Goal: Task Accomplishment & Management: Complete application form

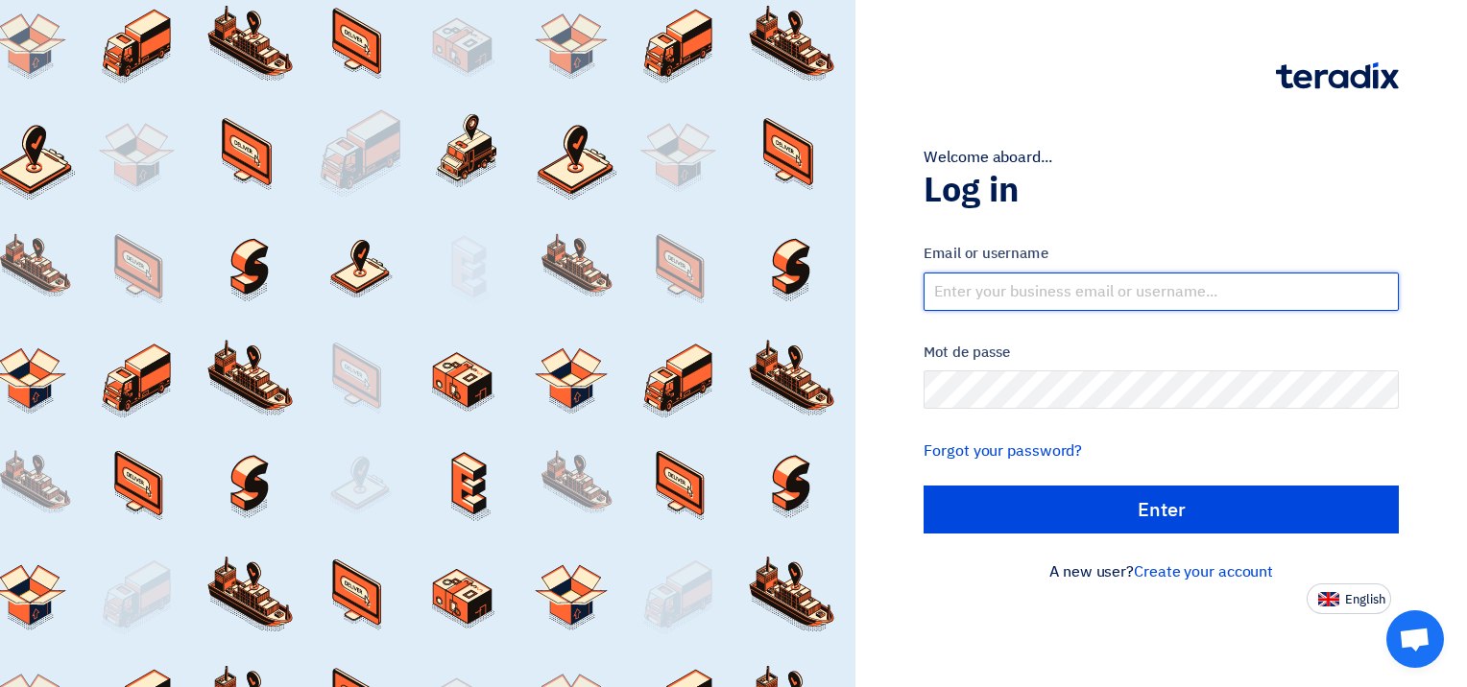
click at [1035, 291] on input "text" at bounding box center [1161, 292] width 475 height 38
type input "[EMAIL_ADDRESS][DOMAIN_NAME]"
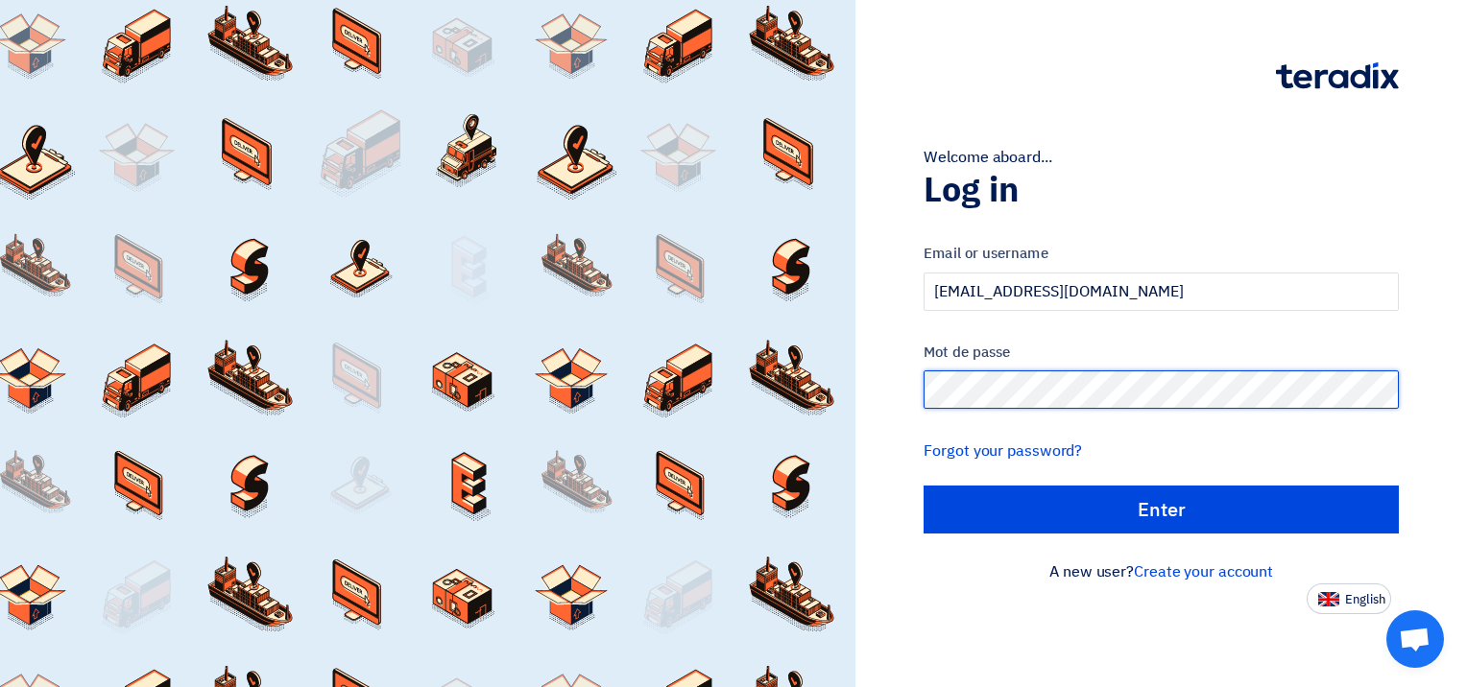
click at [924, 486] on input "الدخول" at bounding box center [1161, 510] width 475 height 48
type input "Sign in"
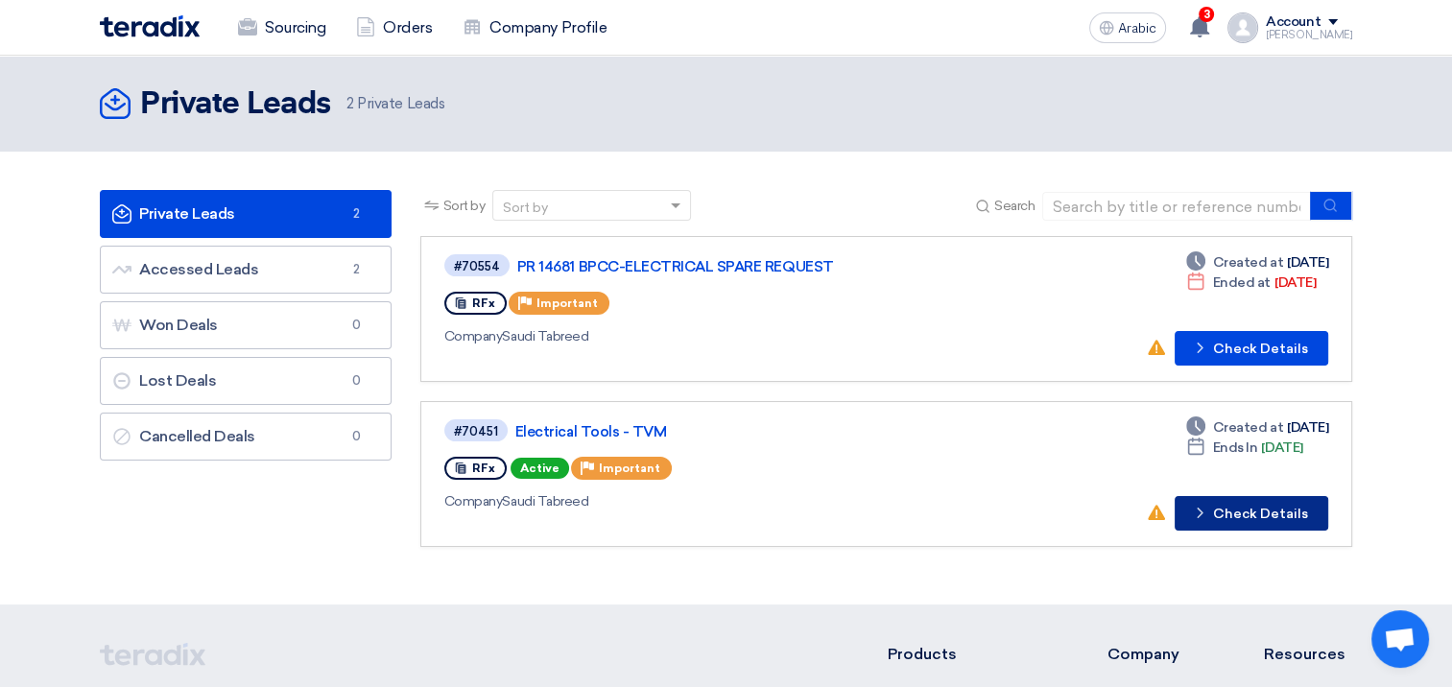
click at [1275, 512] on font "Check Details" at bounding box center [1260, 514] width 95 height 13
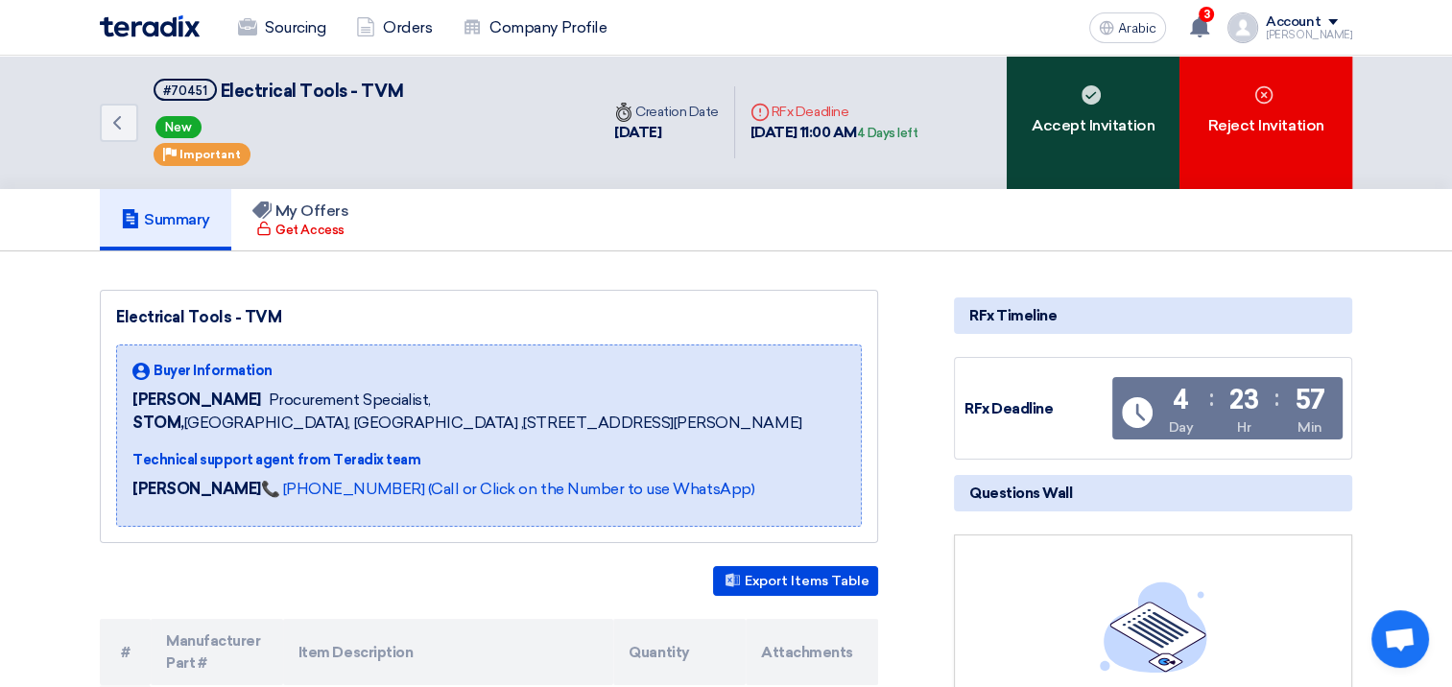
click at [1063, 128] on font "Accept Invitation" at bounding box center [1093, 125] width 123 height 23
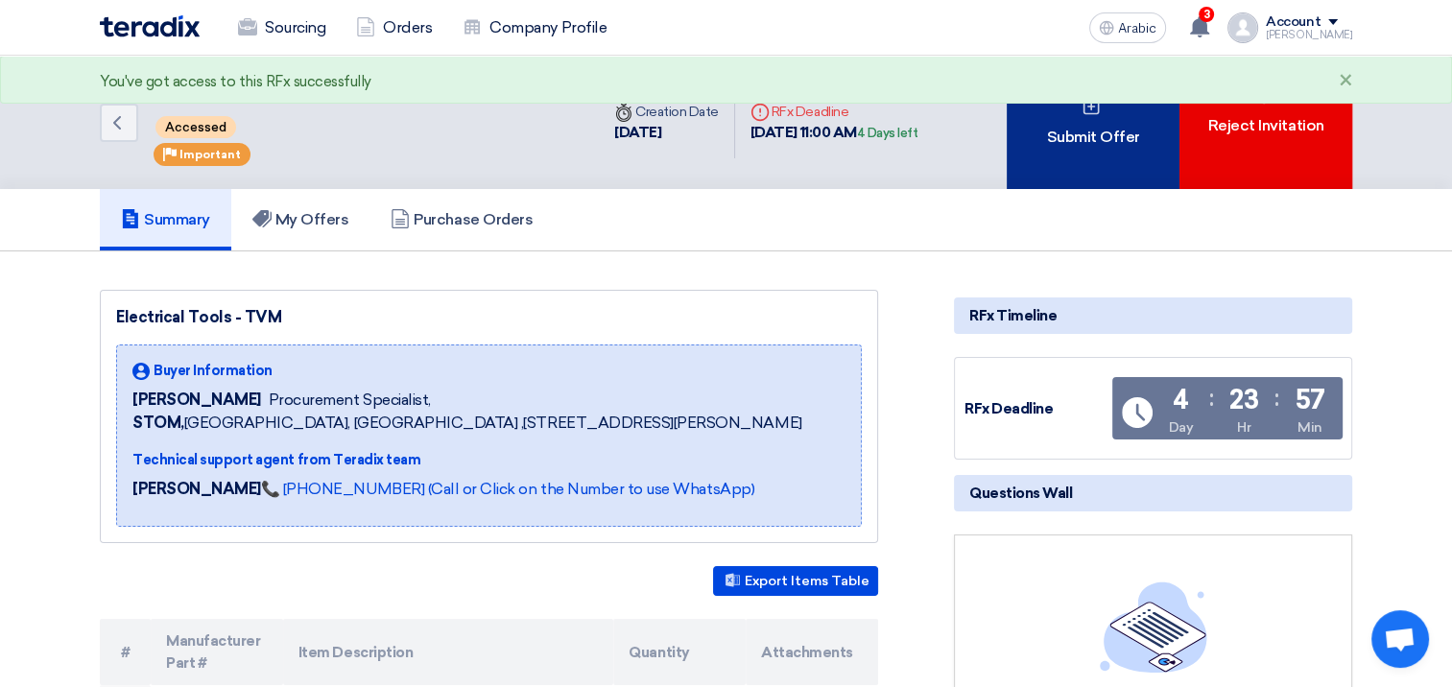
click at [1073, 134] on font "Submit Offer" at bounding box center [1092, 137] width 93 height 23
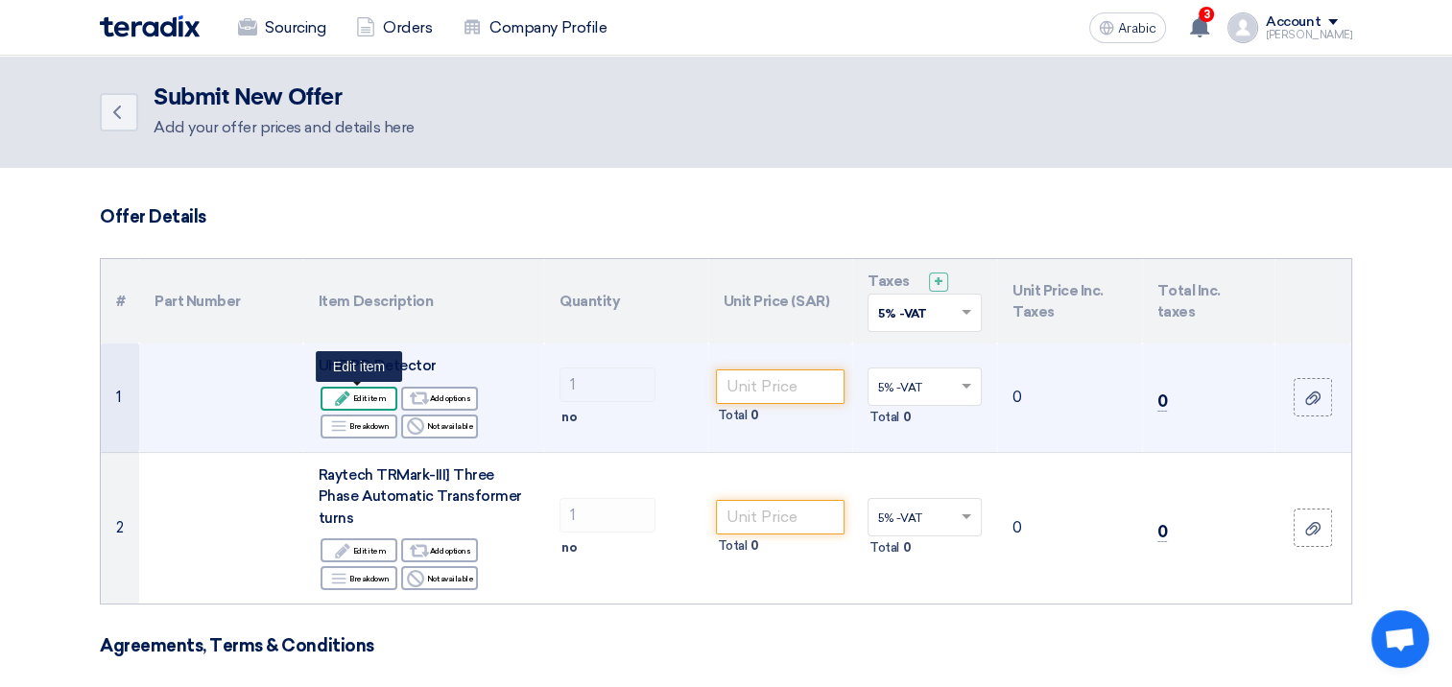
click at [376, 395] on font "Edit item" at bounding box center [370, 398] width 34 height 15
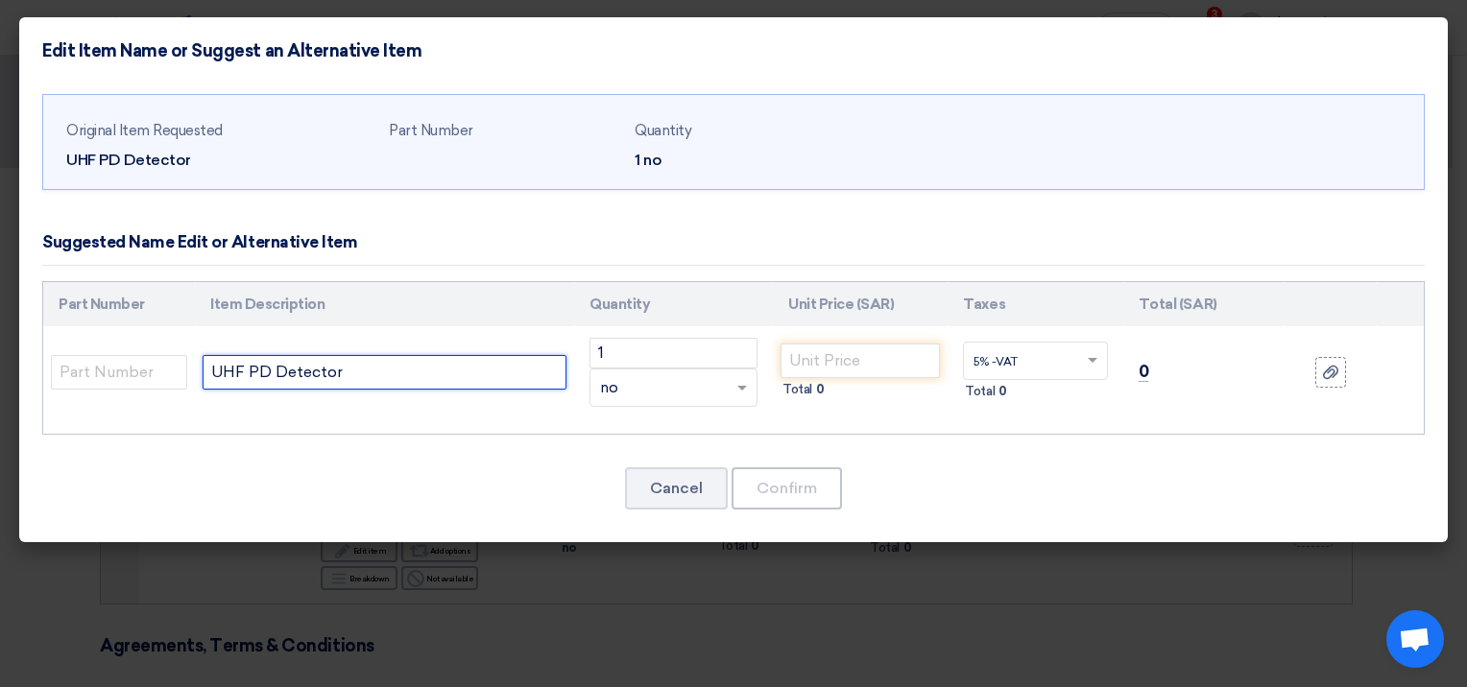
click at [410, 380] on input "UHF PD Detector" at bounding box center [385, 372] width 364 height 35
paste input "UHF PDD-868-VS, sales set UHF PDD-SET Consisting of: UHF PD Detector; UHF PDD C…"
click at [296, 376] on input "UHF PD Detector-UHF PDD-868-VS, sales set UHF PDD-SET Consisting of: UHF PD Det…" at bounding box center [385, 372] width 364 height 35
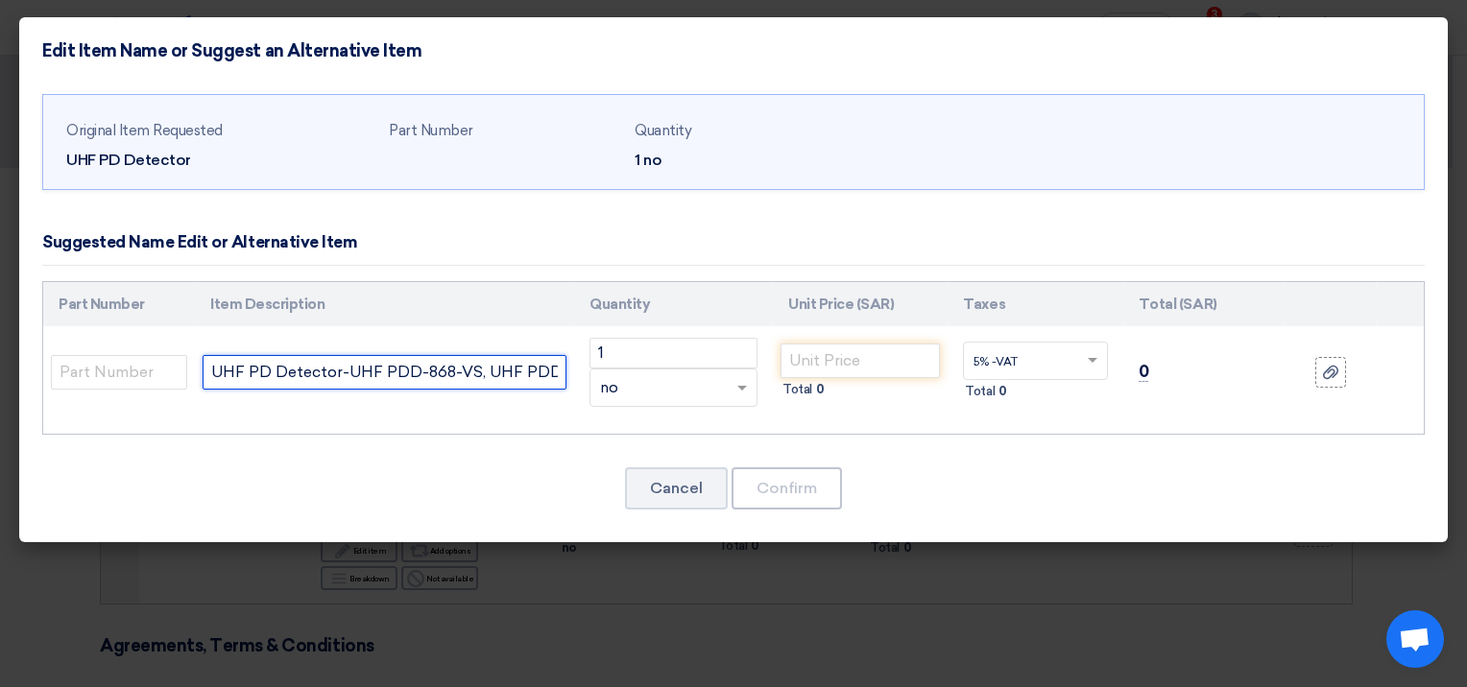
click at [456, 373] on input "UHF PD Detector-UHF PDD-868-VS, UHF PDD-SET Consisting of: UHF PD Detector; UHF…" at bounding box center [385, 372] width 364 height 35
paste input "NKG 1-[GEOGRAPHIC_DATA], mains cable"
type input "UHF PD Detector-UHF PDD-868-VS, UHF PDD-SET Consisting of: UHF PD Detector; UHF…"
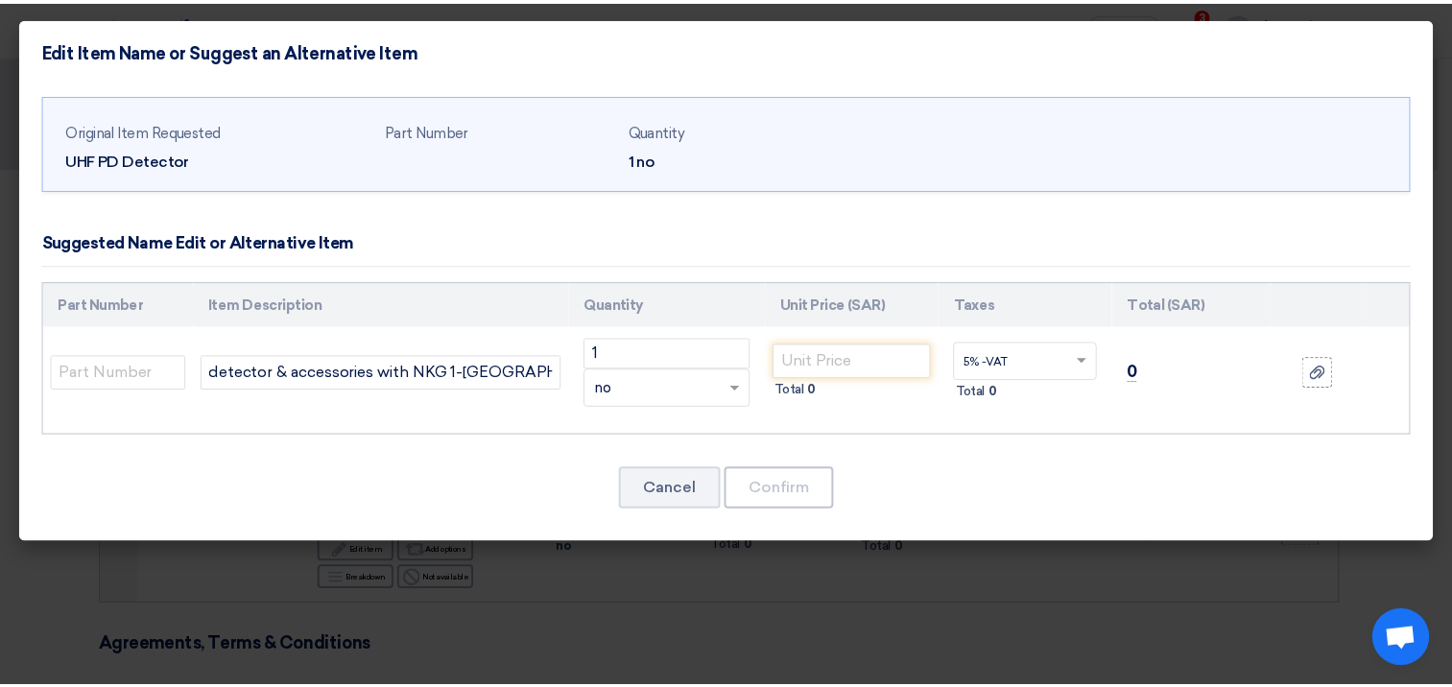
scroll to position [0, 0]
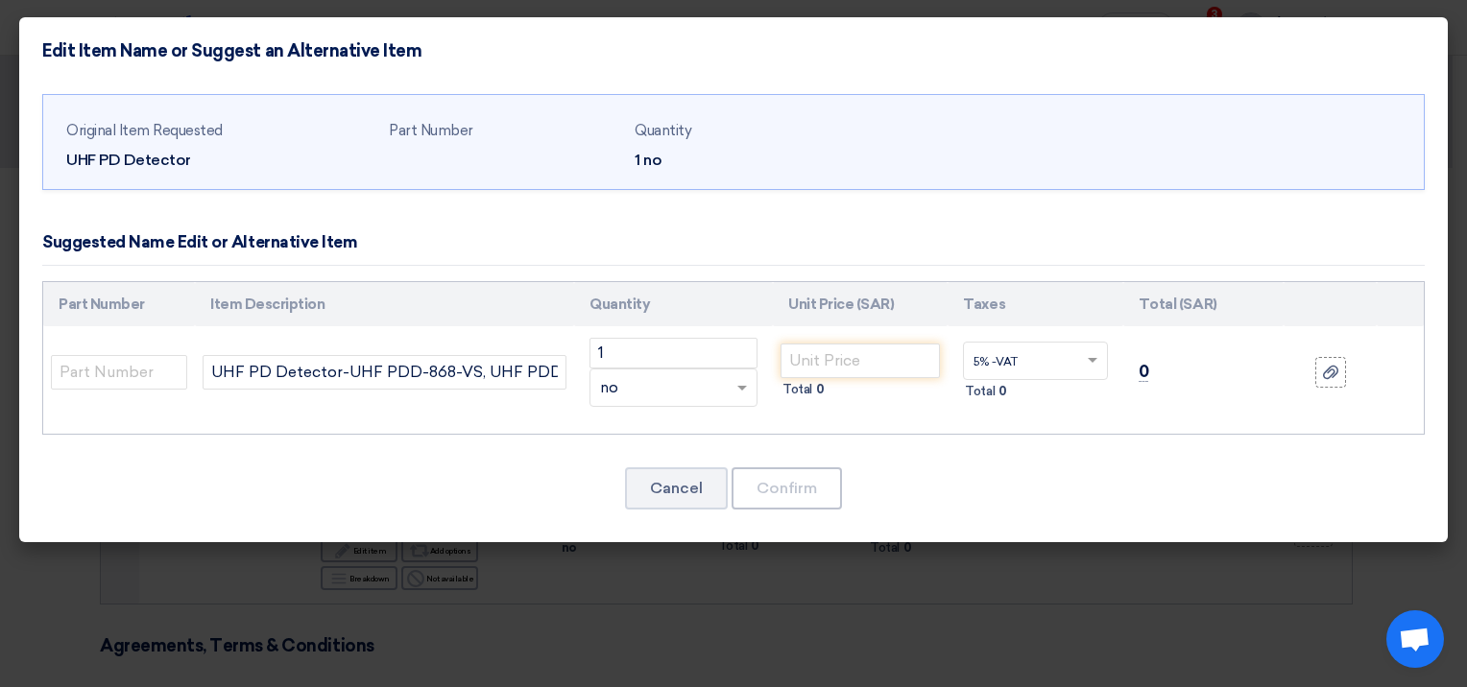
click at [1063, 461] on div "Original Item Requested UHF PD Detector Part Number Quantity 1 no 1 ×" at bounding box center [733, 313] width 1428 height 459
click at [897, 359] on input "number" at bounding box center [859, 361] width 159 height 35
click at [883, 359] on input "number" at bounding box center [859, 361] width 159 height 35
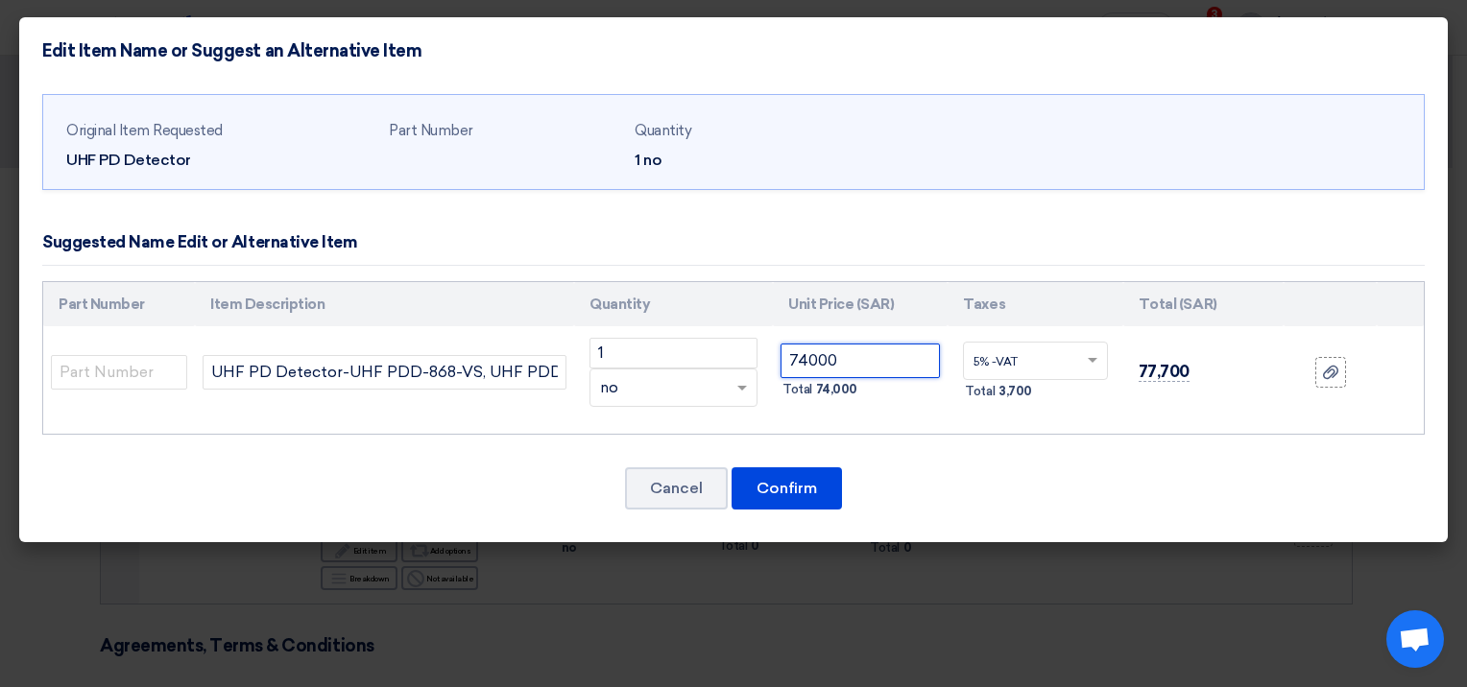
type input "74000"
click at [1045, 470] on div "Cancel Confirm" at bounding box center [733, 489] width 1382 height 46
click at [1090, 361] on span at bounding box center [1093, 360] width 10 height 5
click at [1172, 460] on div "Original Item Requested UHF PD Detector Part Number Quantity 1 no 1 ×" at bounding box center [733, 313] width 1428 height 459
click at [779, 495] on button "Confirm" at bounding box center [787, 489] width 110 height 42
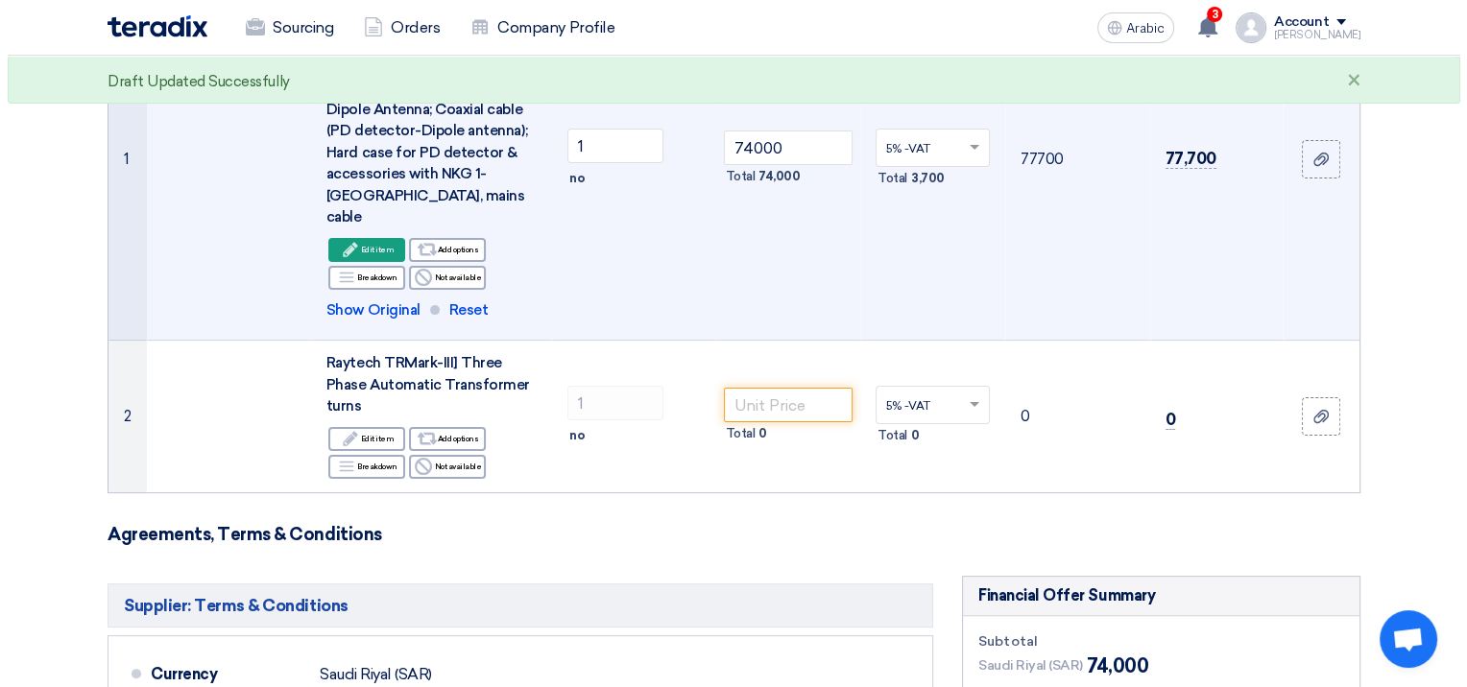
scroll to position [384, 0]
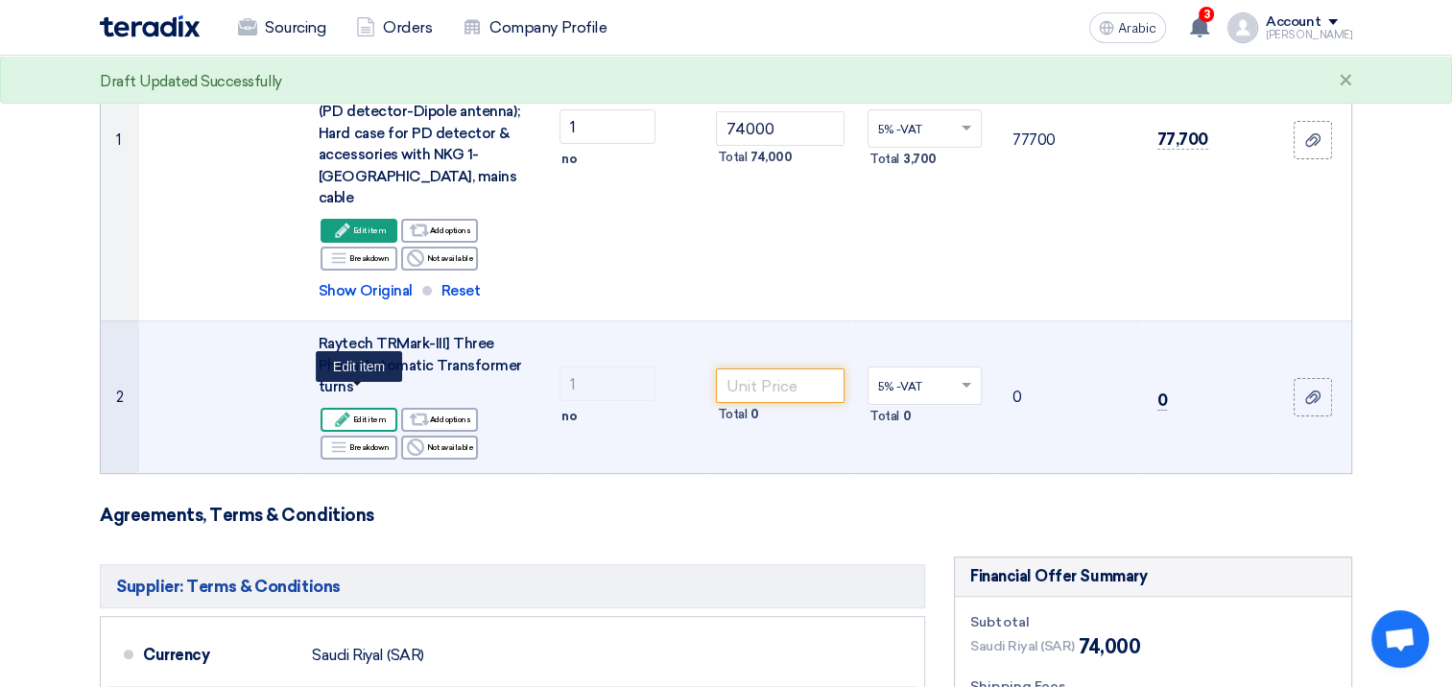
click at [360, 412] on font "Edit item" at bounding box center [370, 419] width 34 height 15
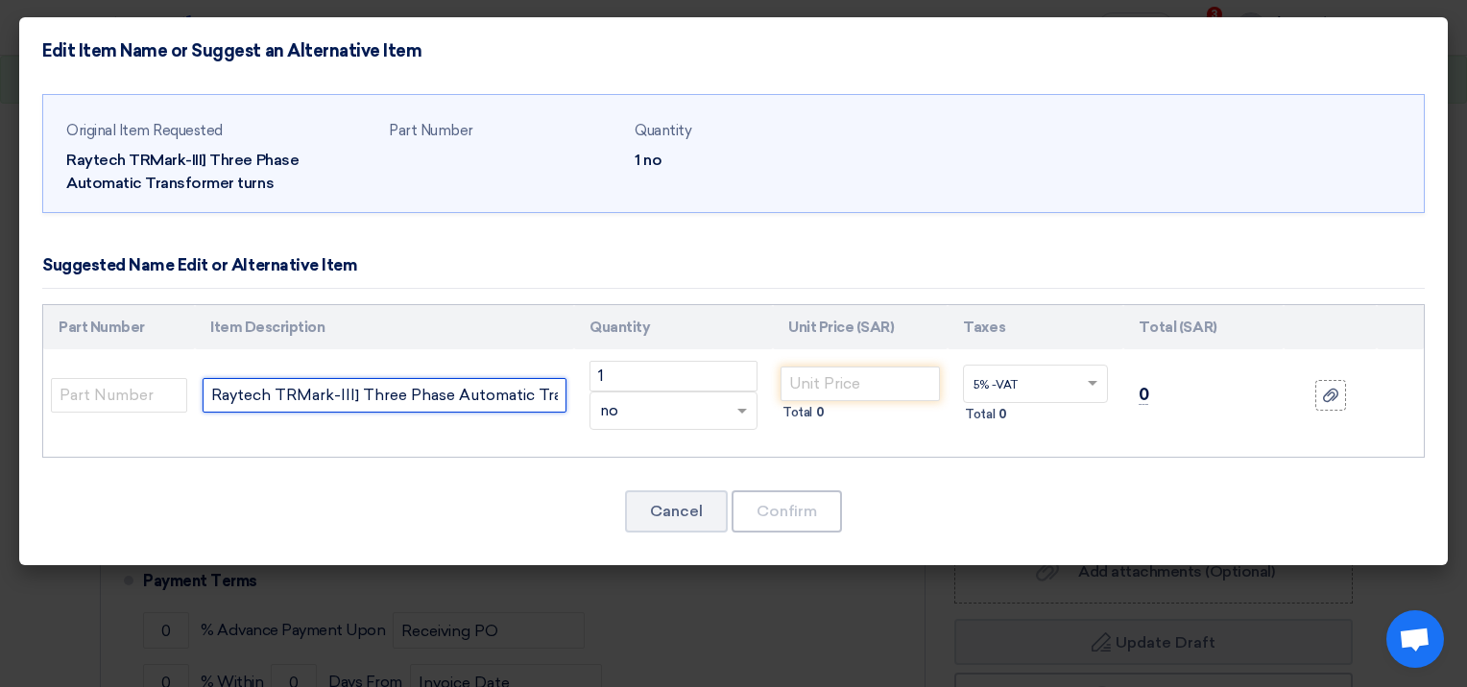
click at [499, 399] on input "Raytech TRMark-III] Three Phase Automatic Transformer turns" at bounding box center [385, 395] width 364 height 35
click at [511, 396] on input "Raytech TRMark-III] Three Phase Automatic Transformer turns" at bounding box center [385, 395] width 364 height 35
paste input "Model # TR Mark –III (250 V) Three Phase Automatic Transformer turns Ratio Mete…"
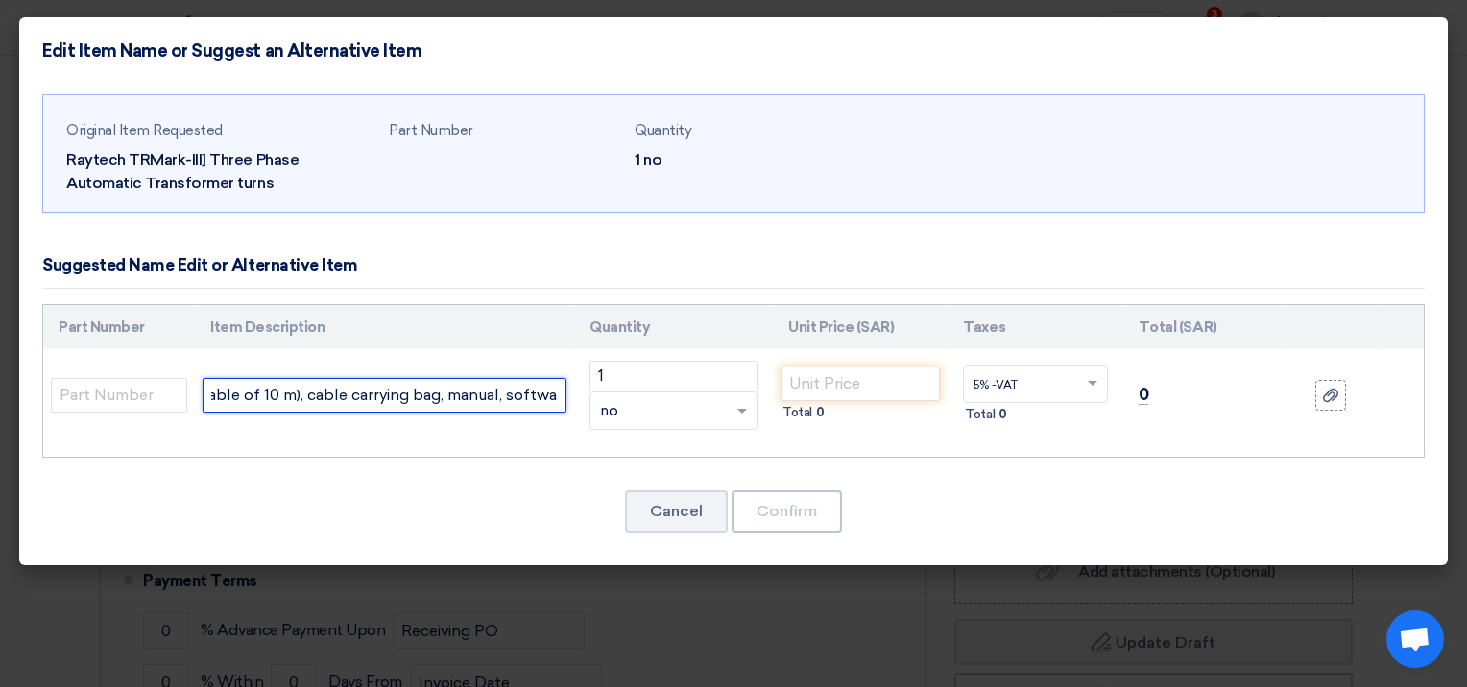
type input "Raytech TRMark-III] Three Phase Automatic Transformer turns-Model # TR Mark –II…"
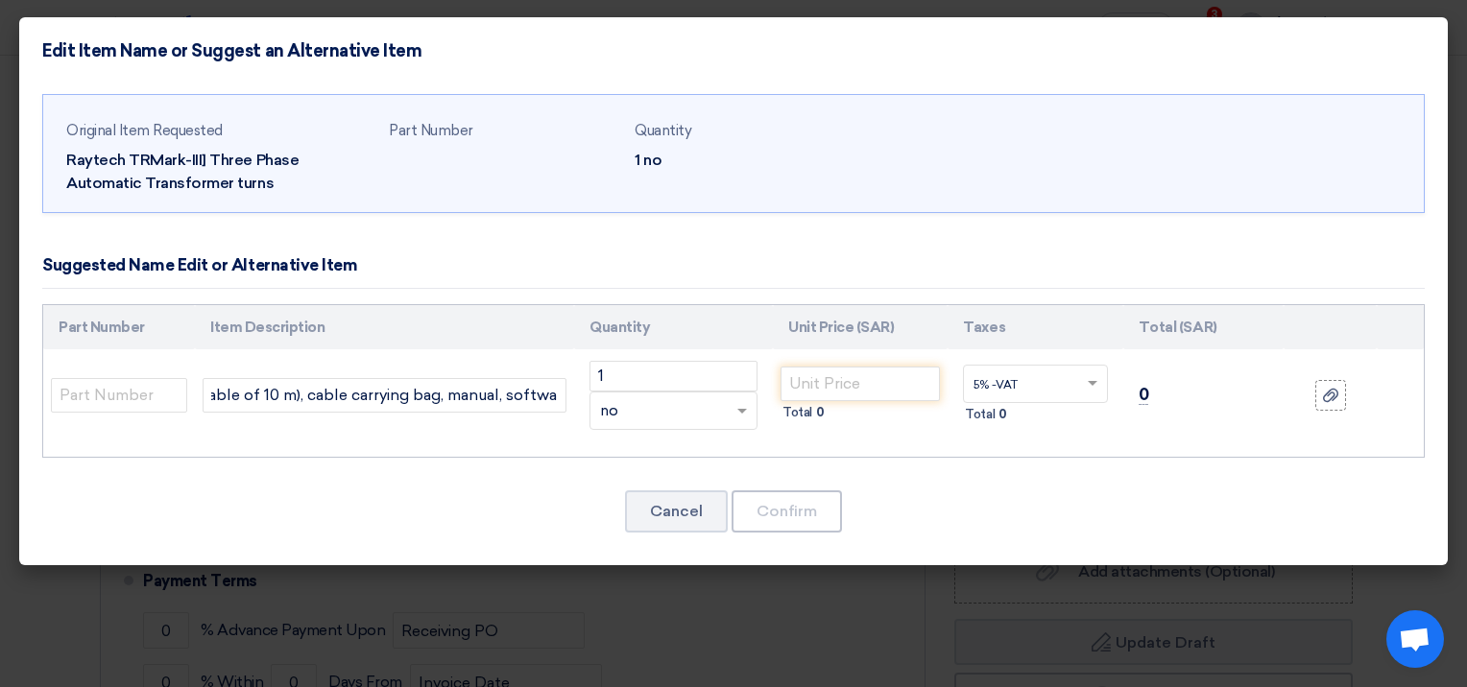
scroll to position [0, 0]
click at [568, 482] on div "Original Item Requested Raytech TRMark-III] Three Phase Automatic Transformer t…" at bounding box center [733, 325] width 1428 height 482
click at [864, 381] on input "number" at bounding box center [859, 384] width 159 height 35
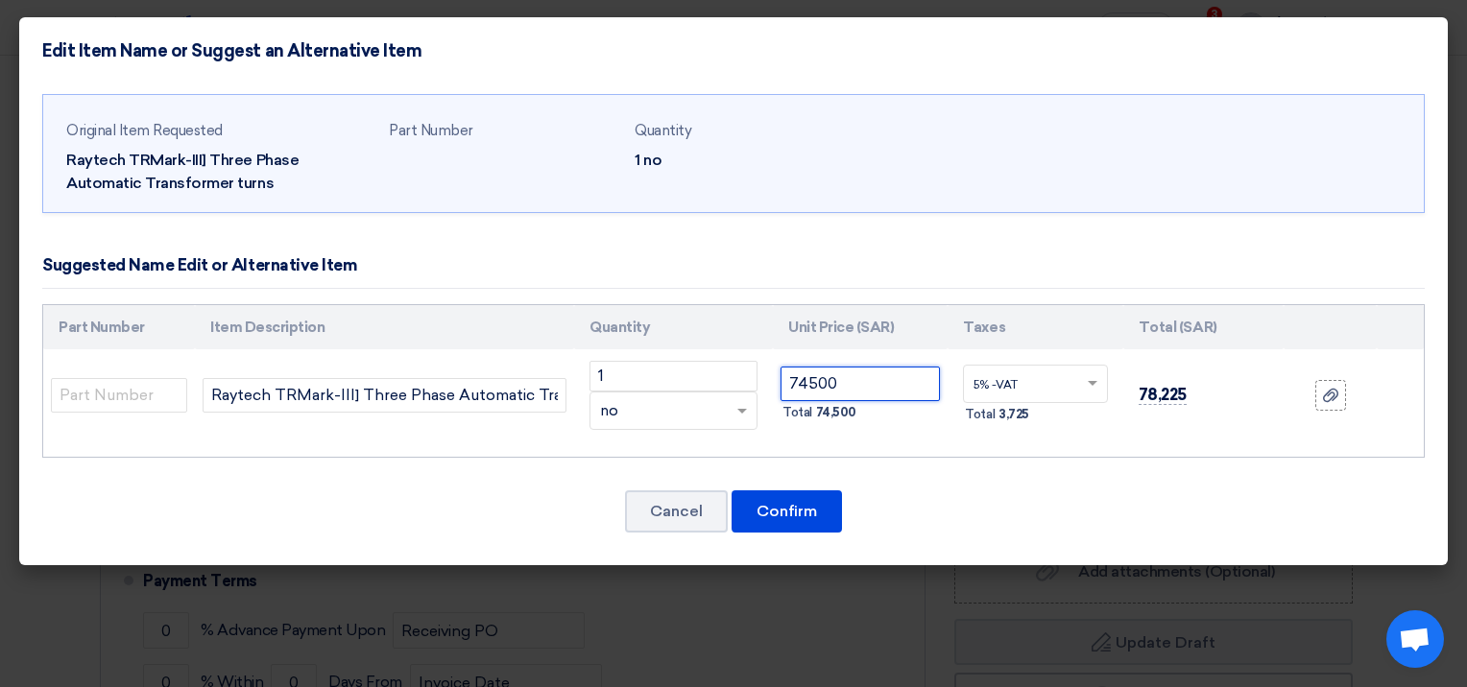
type input "74500"
click at [988, 539] on div "Original Item Requested Raytech TRMark-III] Three Phase Automatic Transformer t…" at bounding box center [733, 325] width 1428 height 482
click at [814, 505] on button "Confirm" at bounding box center [787, 512] width 110 height 42
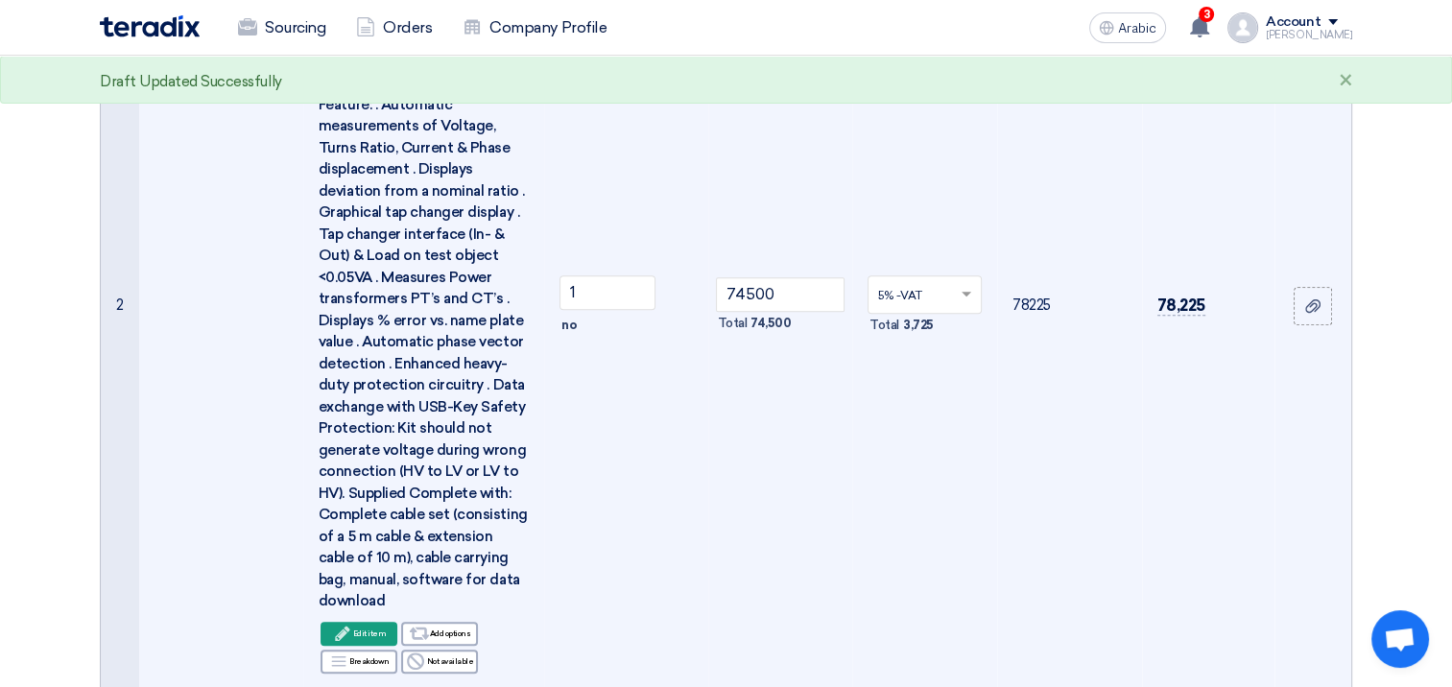
scroll to position [820, 0]
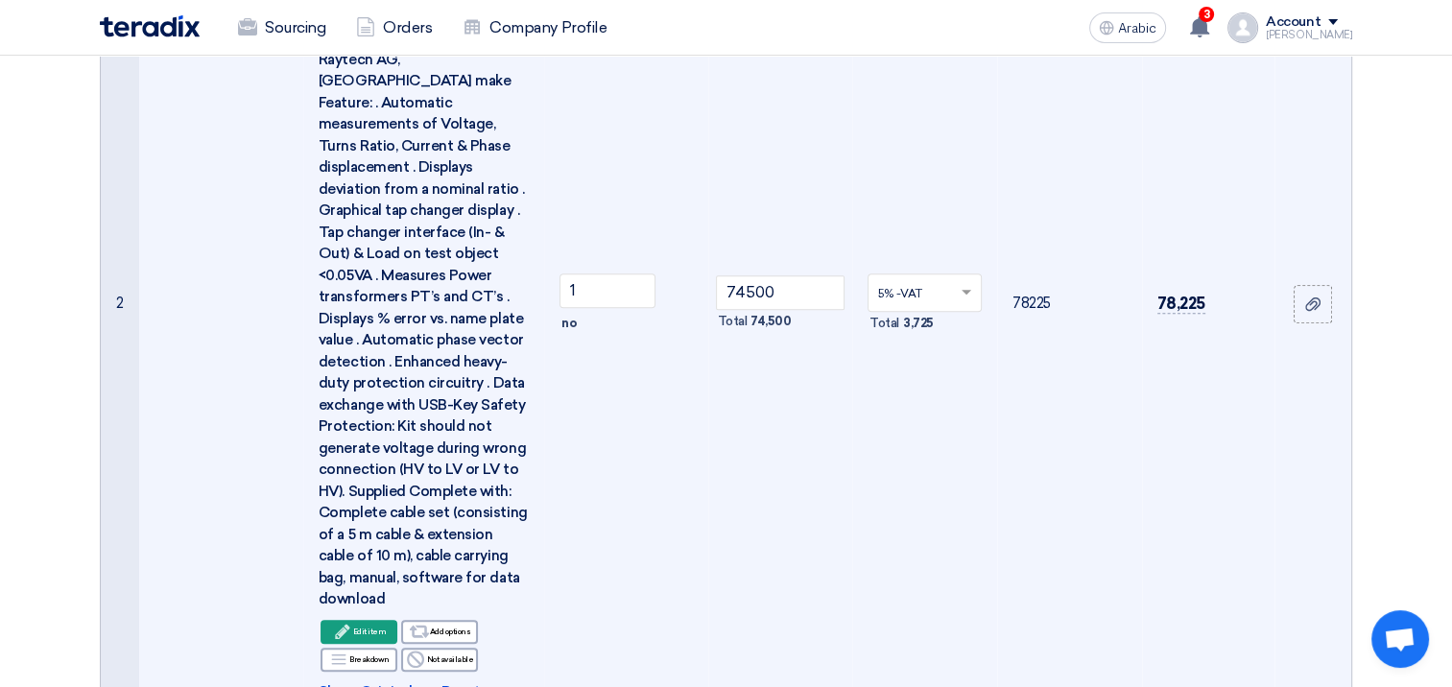
click at [942, 419] on td "5% -VAT × Total 3,725" at bounding box center [924, 304] width 145 height 837
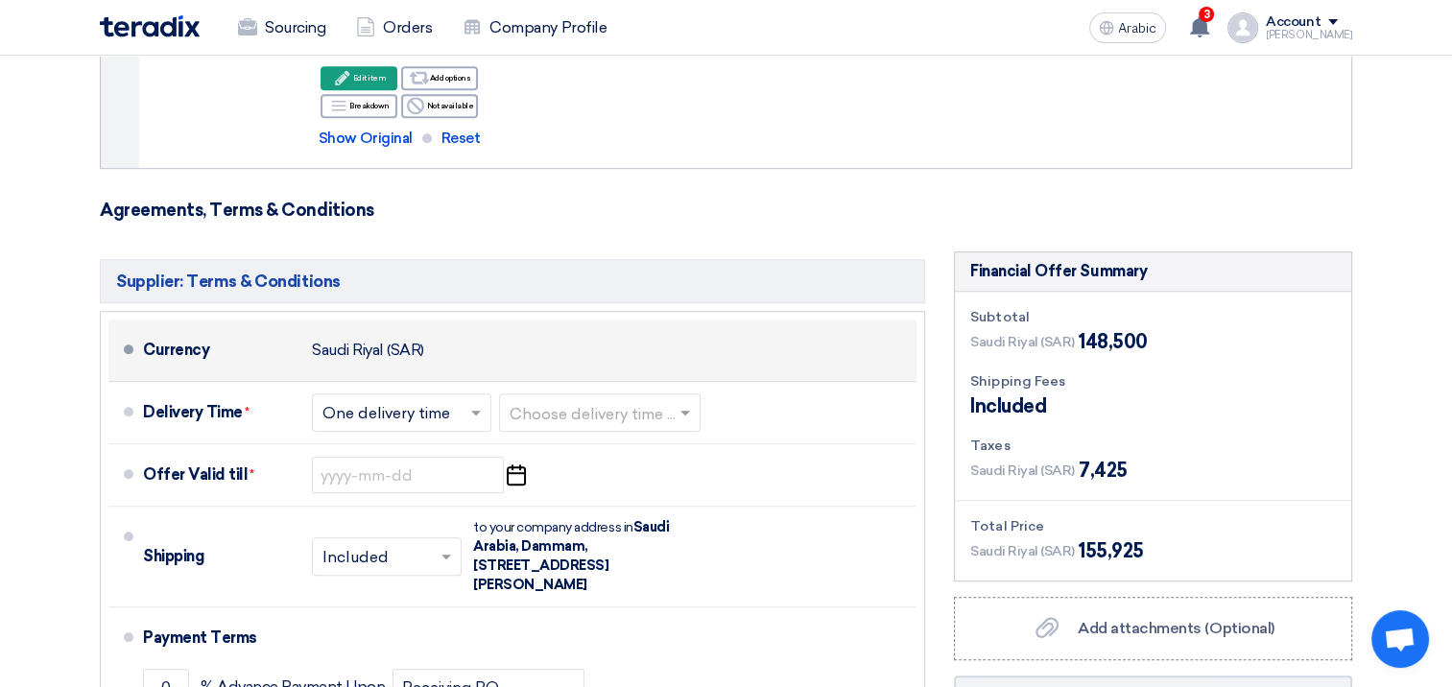
scroll to position [1396, 0]
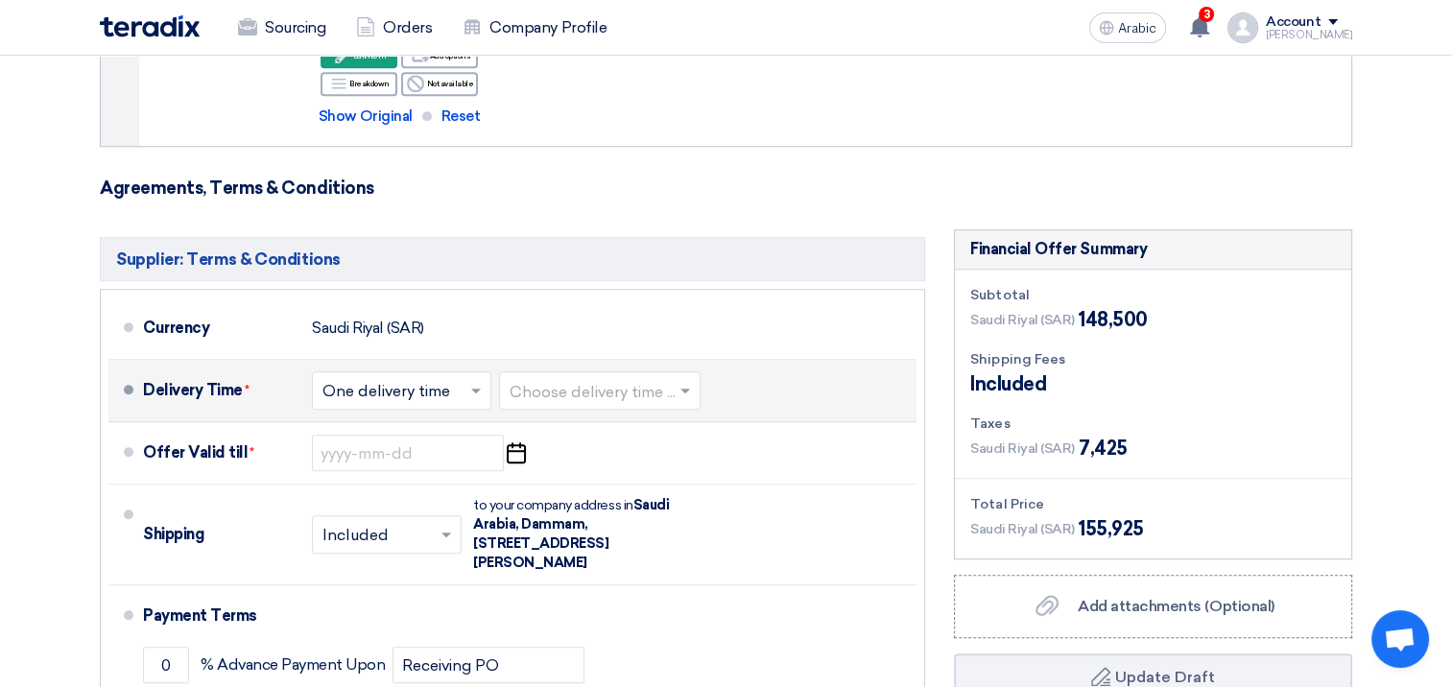
click at [449, 379] on input "text" at bounding box center [403, 393] width 160 height 28
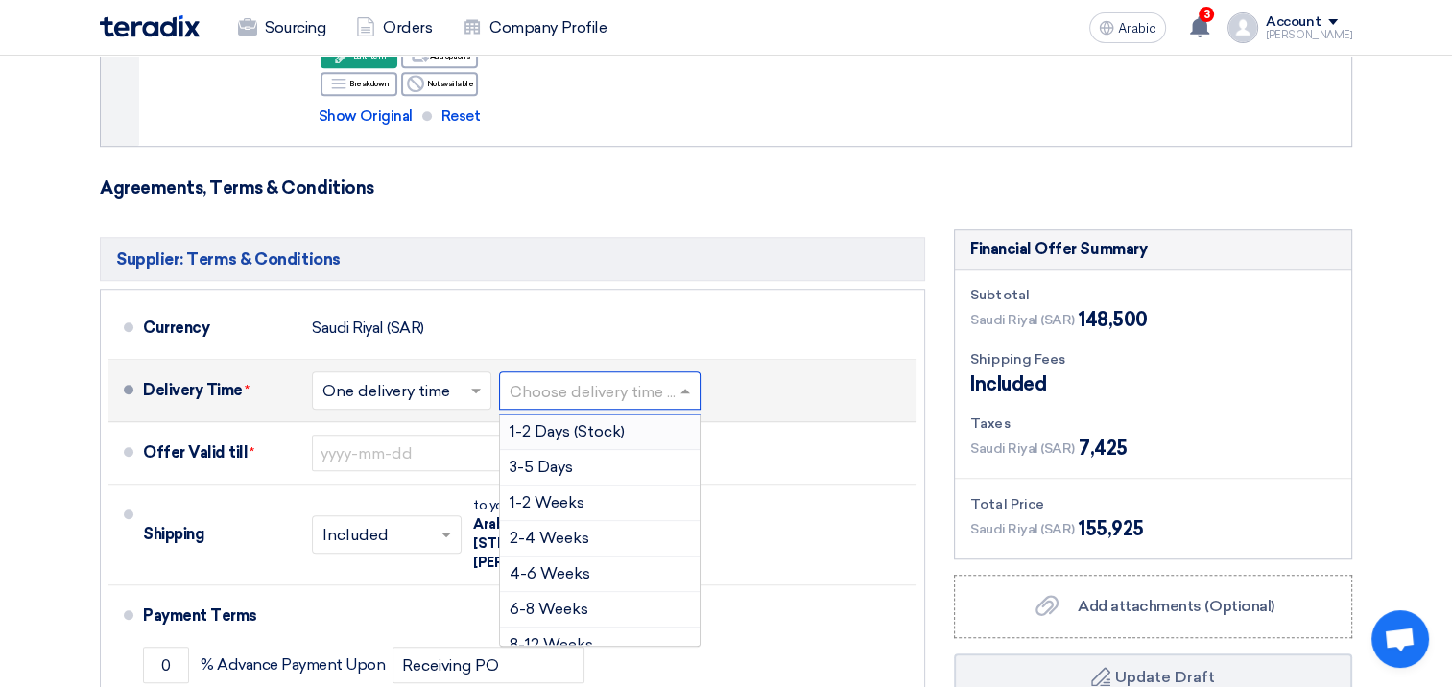
click at [564, 379] on input "text" at bounding box center [601, 393] width 182 height 28
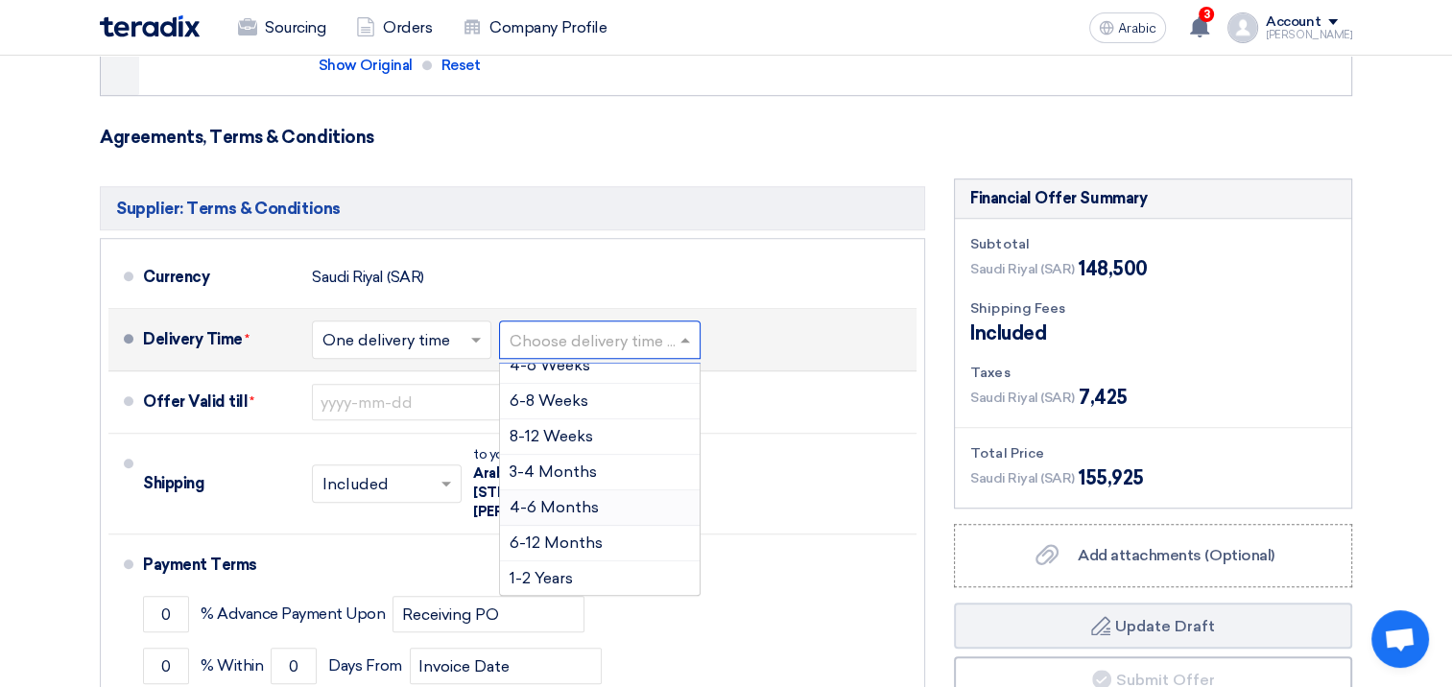
scroll to position [1492, 0]
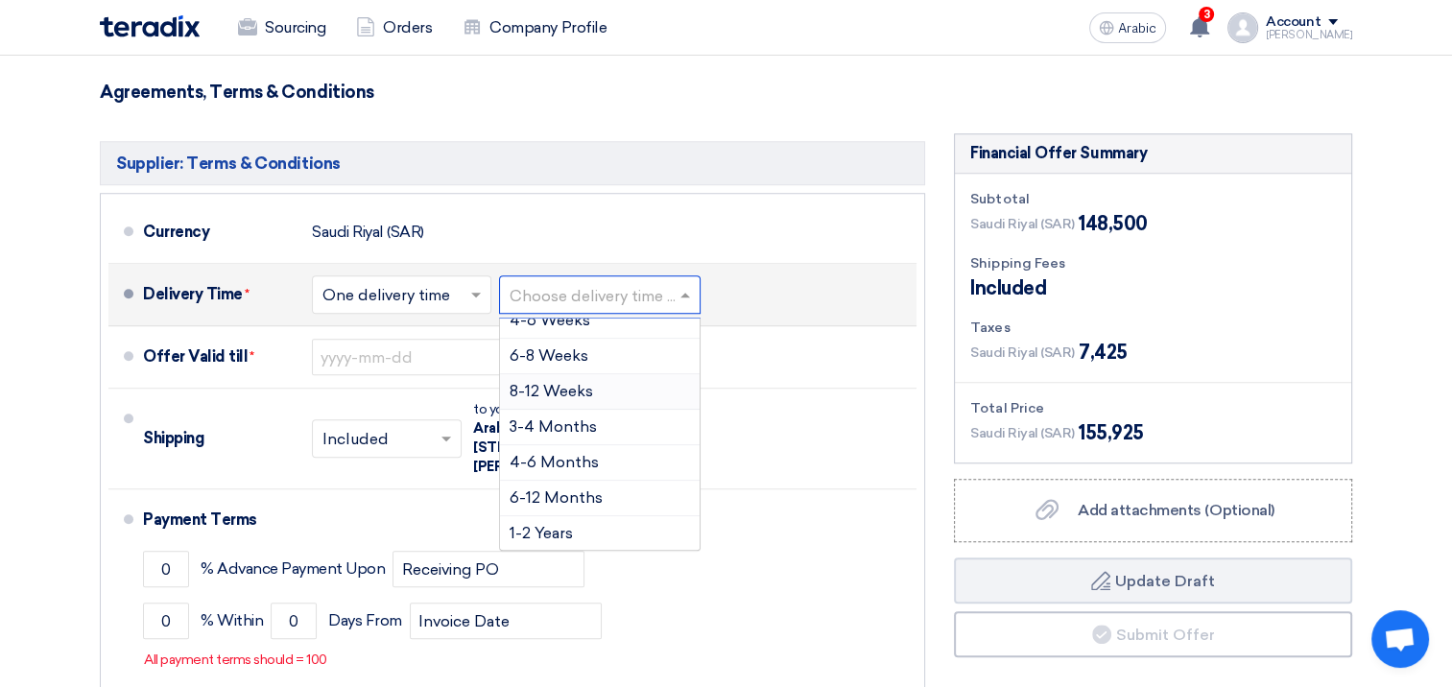
click at [579, 382] on span "8-12 Weeks" at bounding box center [552, 391] width 84 height 18
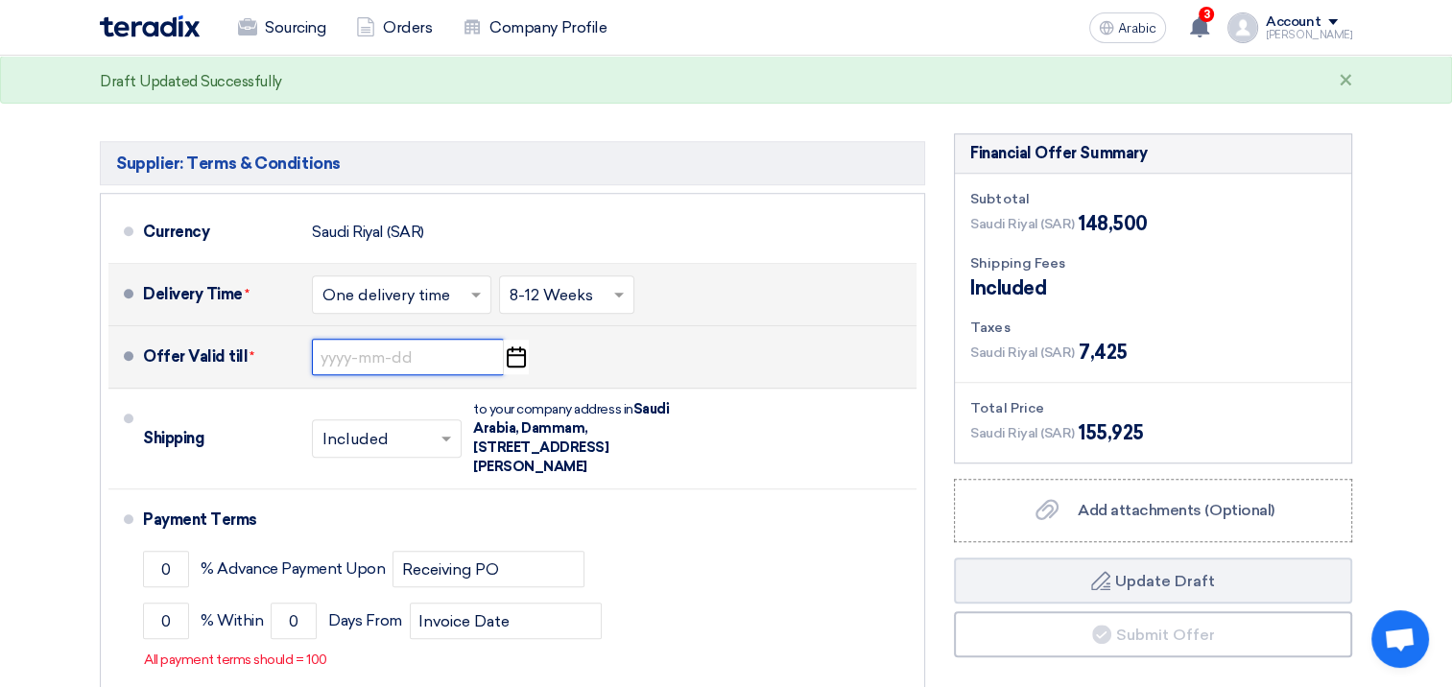
click at [379, 339] on input at bounding box center [408, 357] width 192 height 36
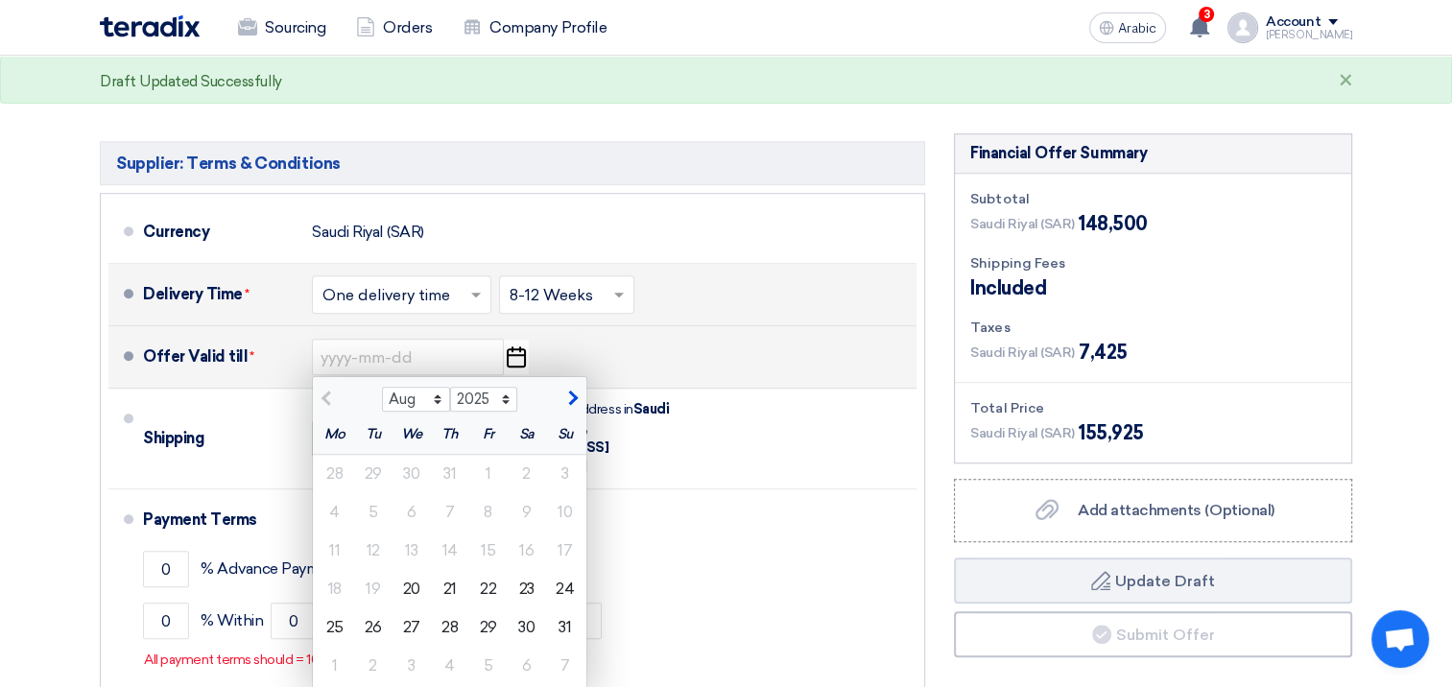
click at [574, 390] on span "button" at bounding box center [570, 398] width 11 height 17
select select "9"
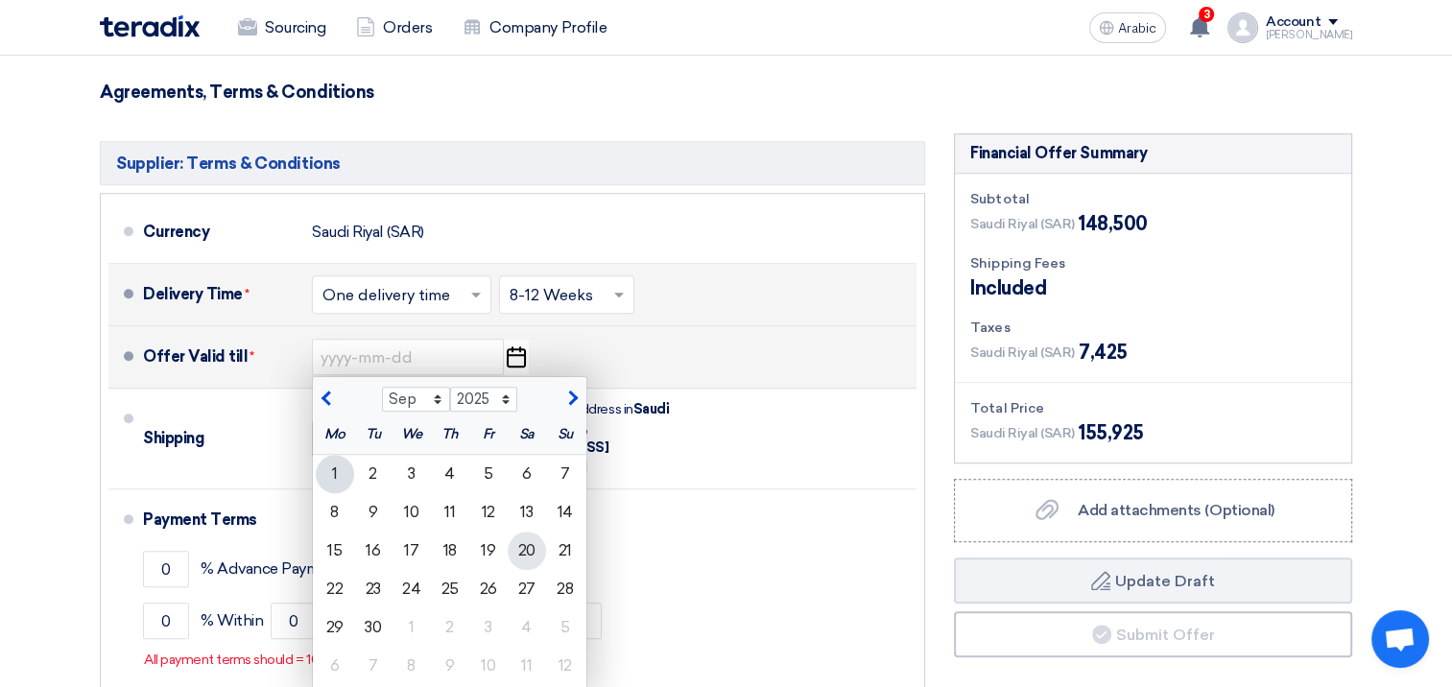
click at [518, 532] on div "20" at bounding box center [527, 551] width 38 height 38
type input "[DATE]"
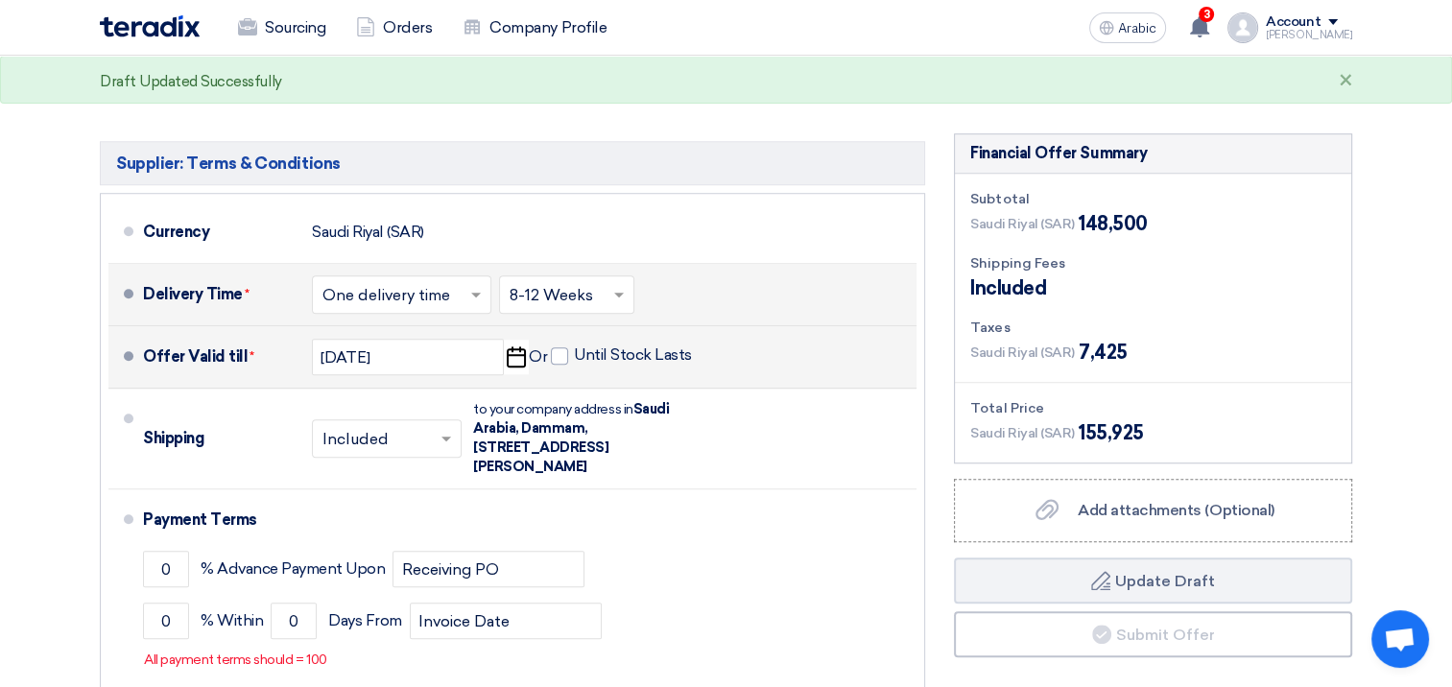
scroll to position [1684, 0]
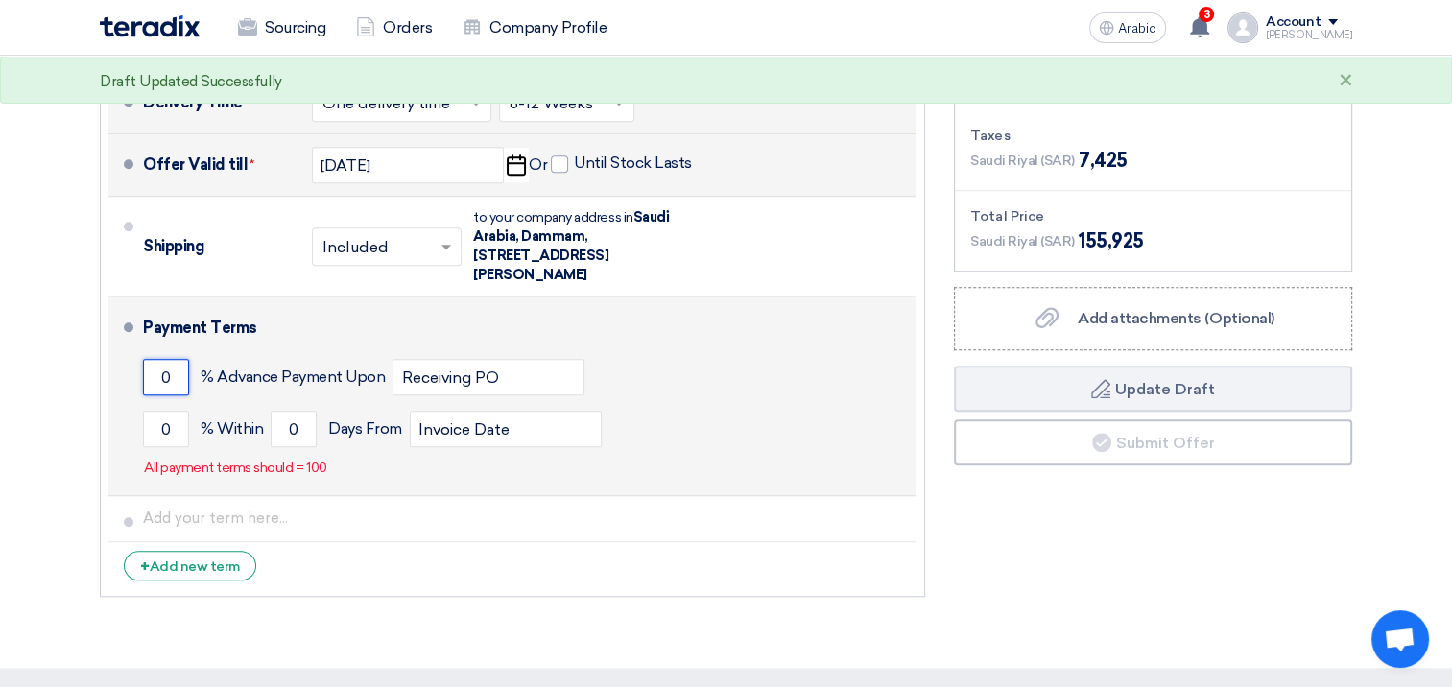
click at [176, 359] on input "0" at bounding box center [166, 377] width 46 height 36
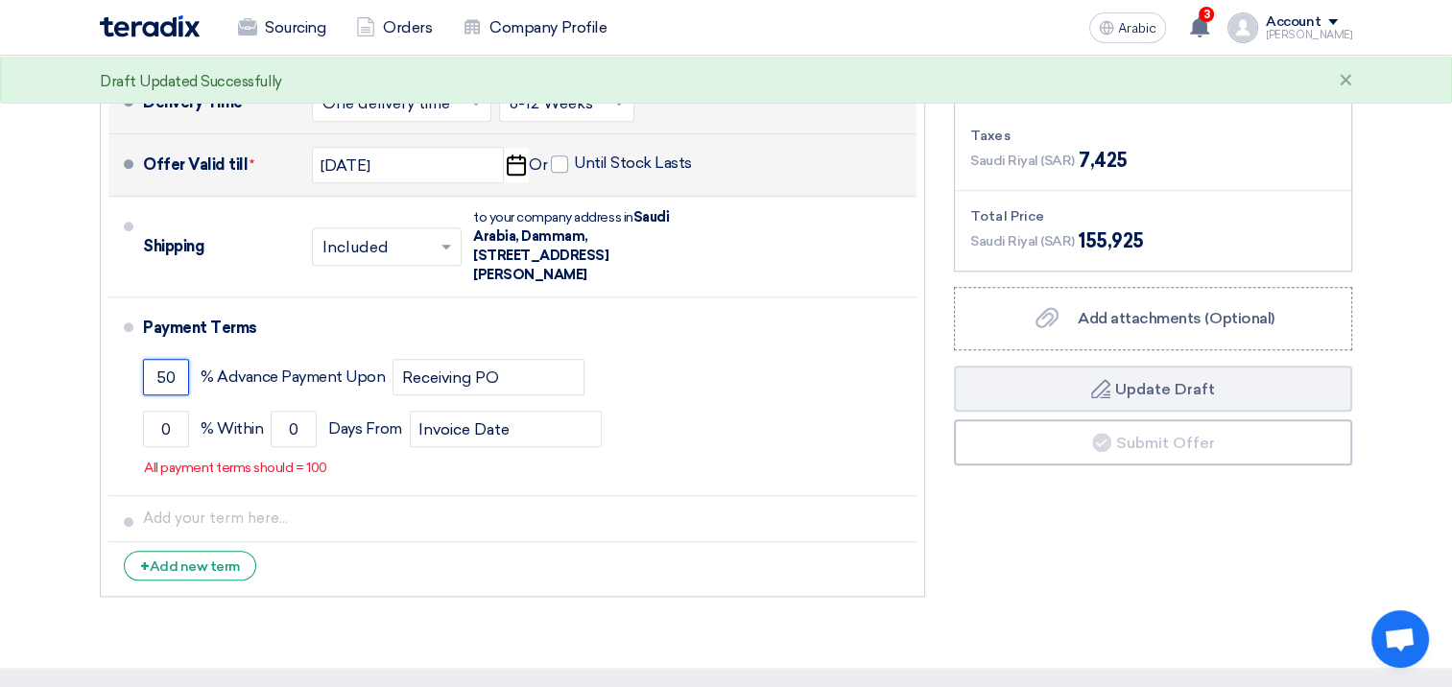
type input "50"
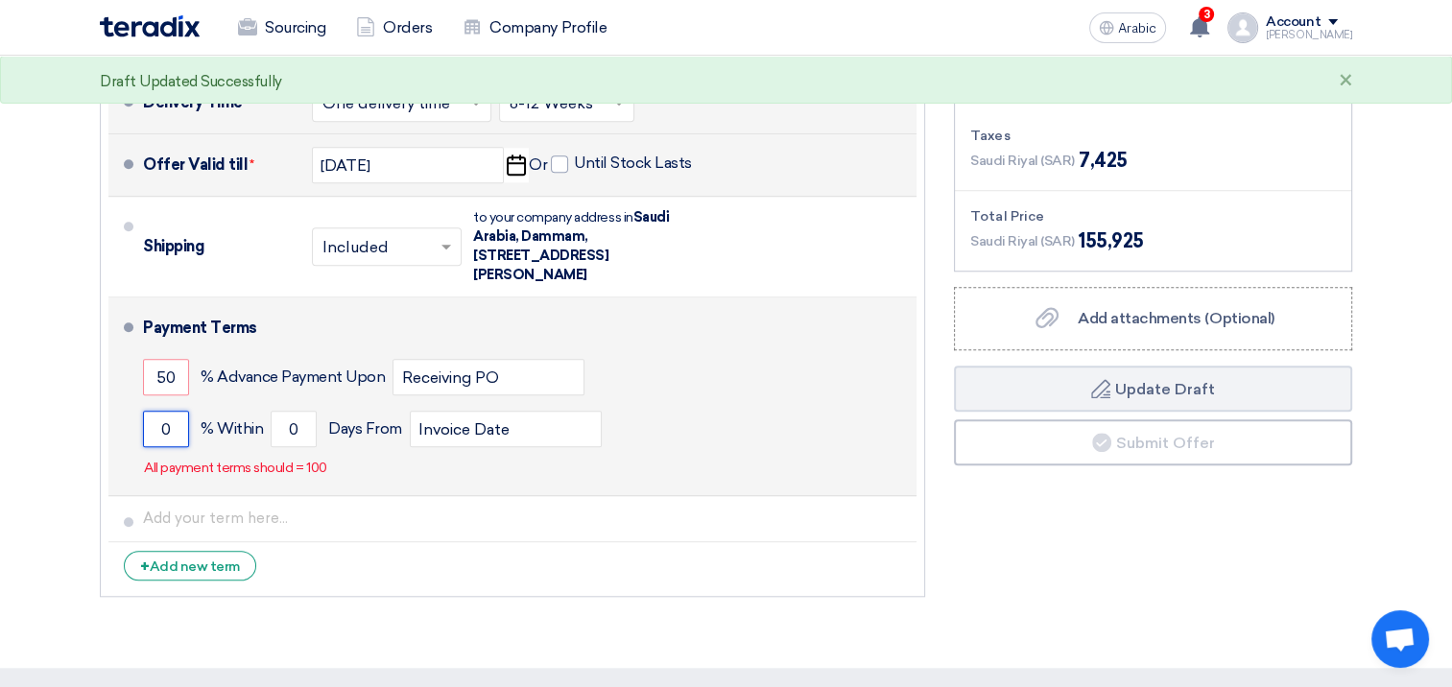
click at [173, 411] on input "0" at bounding box center [166, 429] width 46 height 36
type input "50"
click at [303, 411] on input "0" at bounding box center [294, 429] width 46 height 36
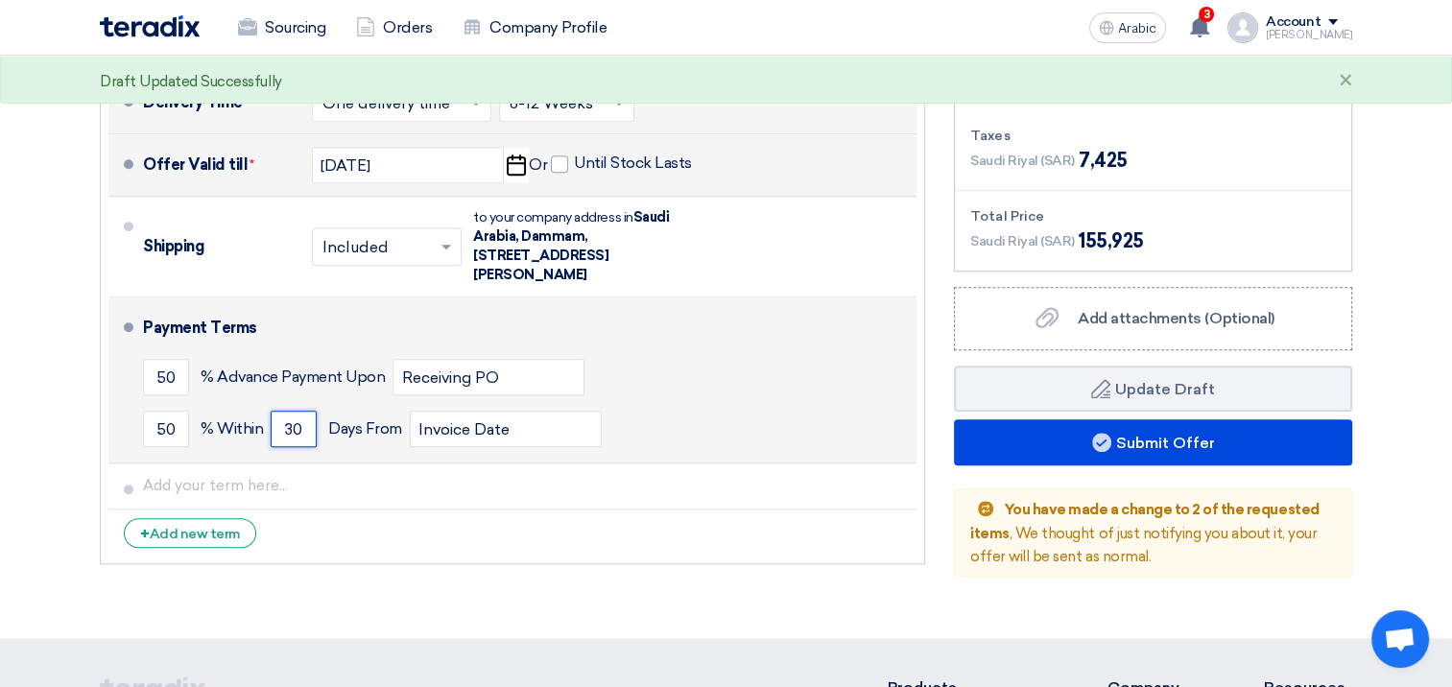
type input "30"
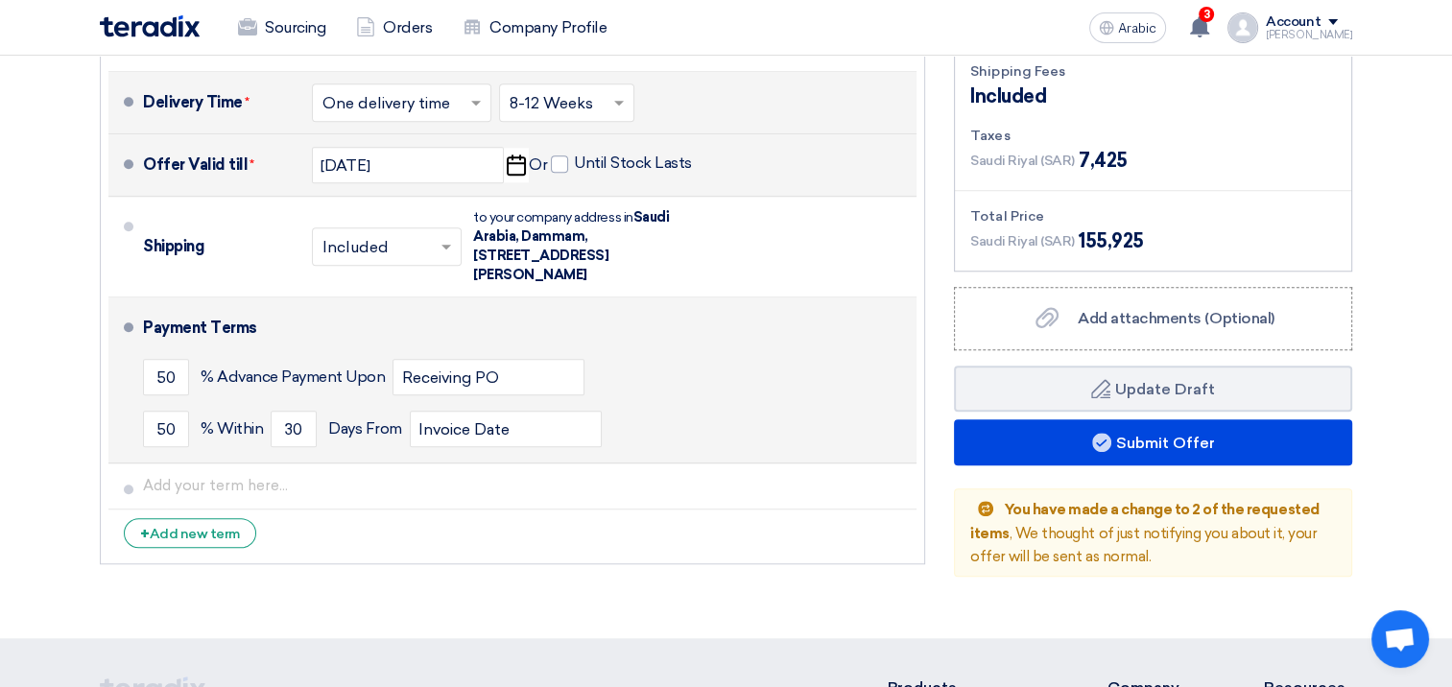
click at [691, 403] on div "50 % [DATE] From Invoice Date" at bounding box center [526, 429] width 766 height 52
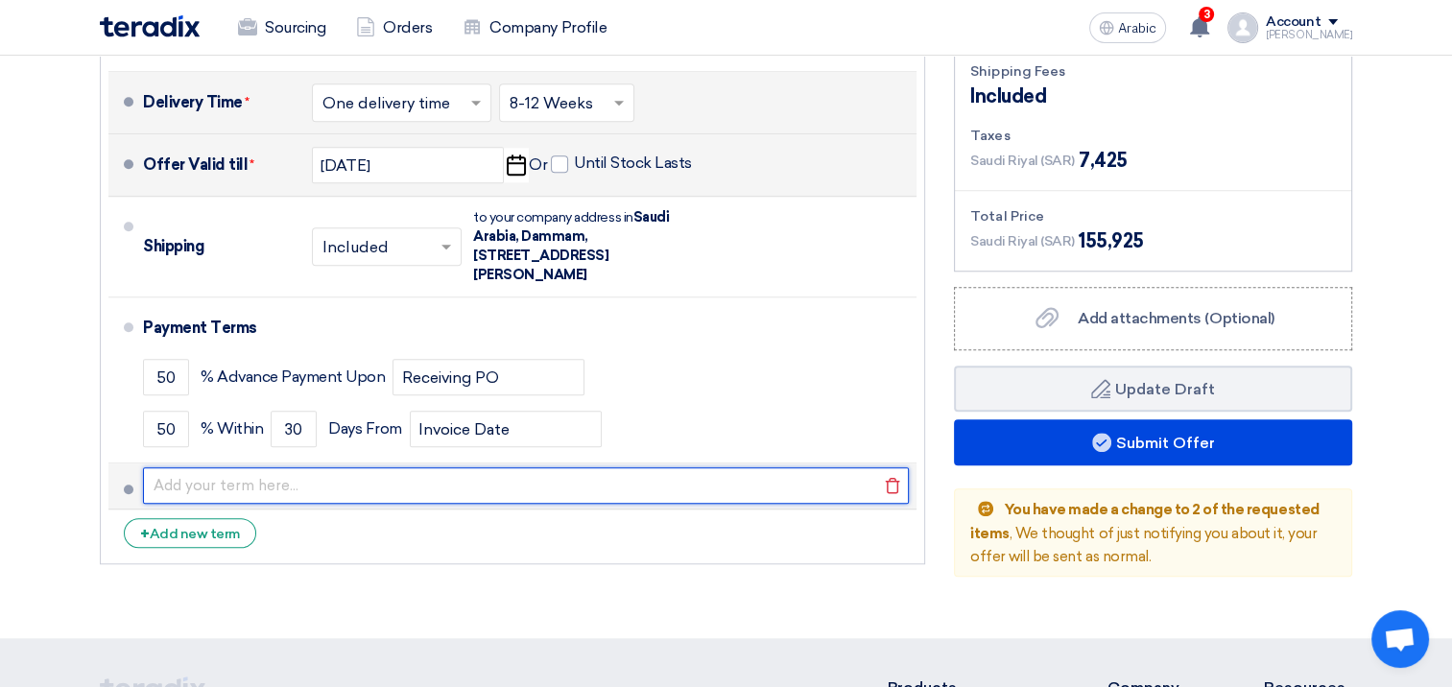
click at [353, 468] on input "text" at bounding box center [526, 486] width 766 height 36
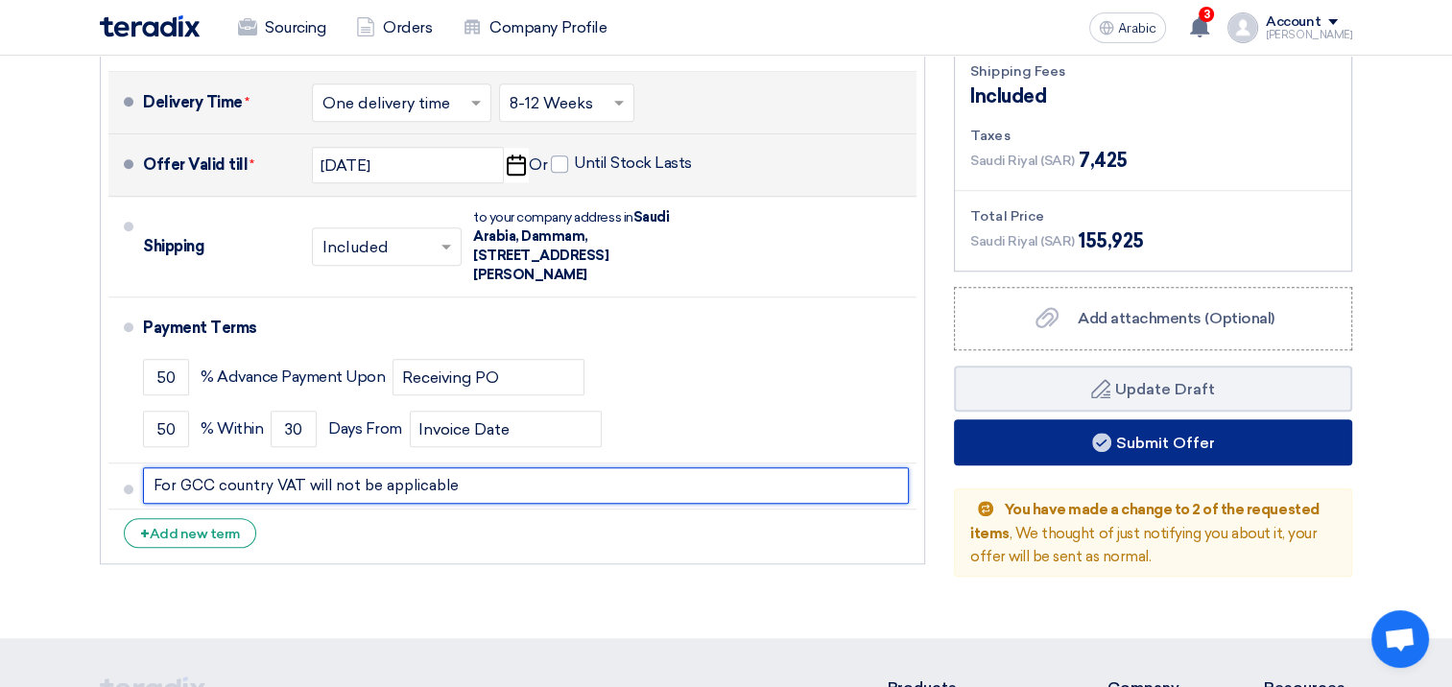
type input "For GCC country VAT will not be applicable"
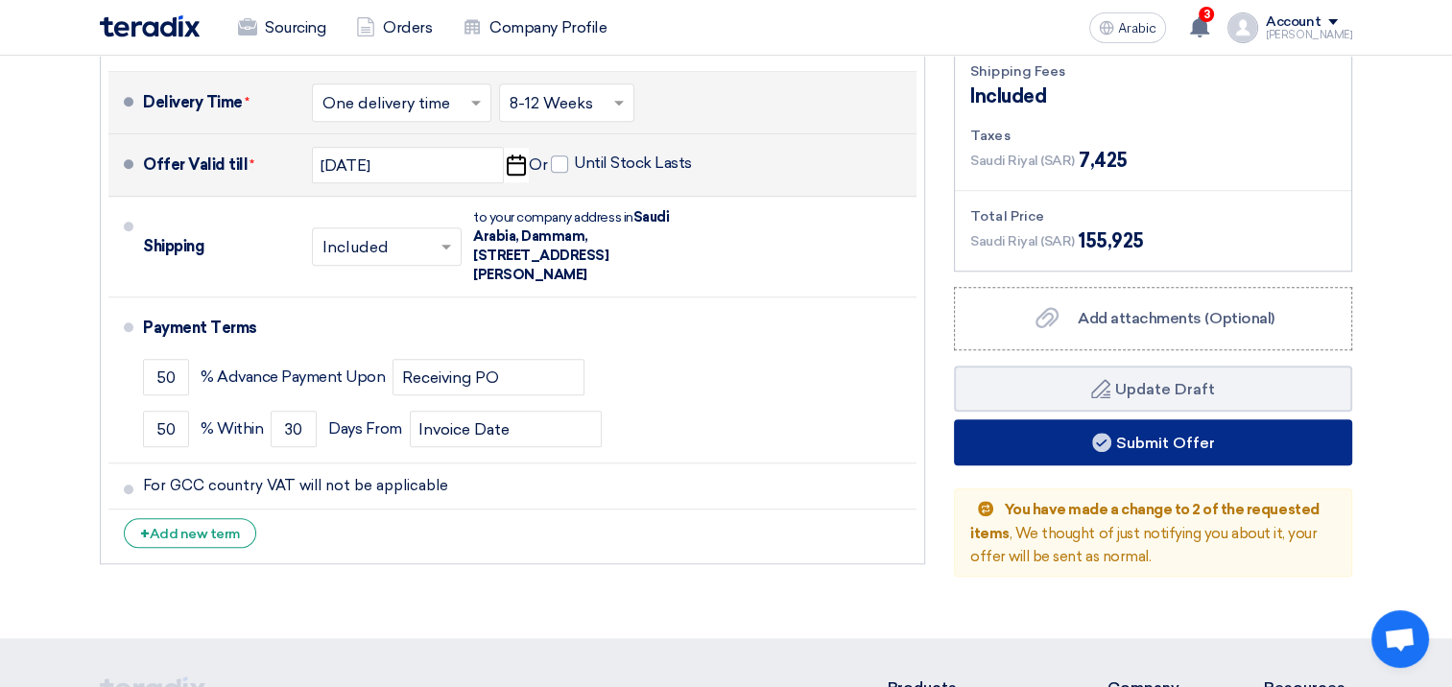
click at [1201, 434] on font "Submit Offer" at bounding box center [1165, 443] width 99 height 18
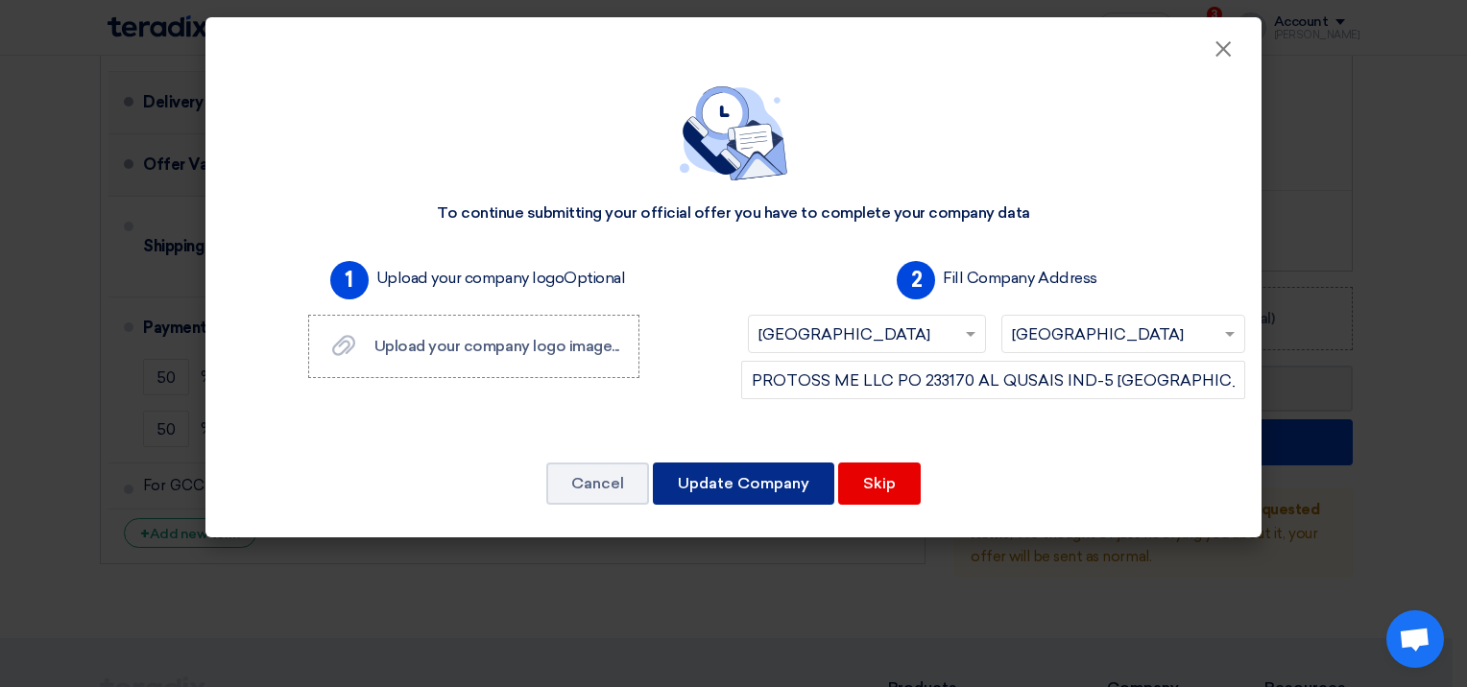
click at [768, 487] on button "Update Company" at bounding box center [743, 484] width 181 height 42
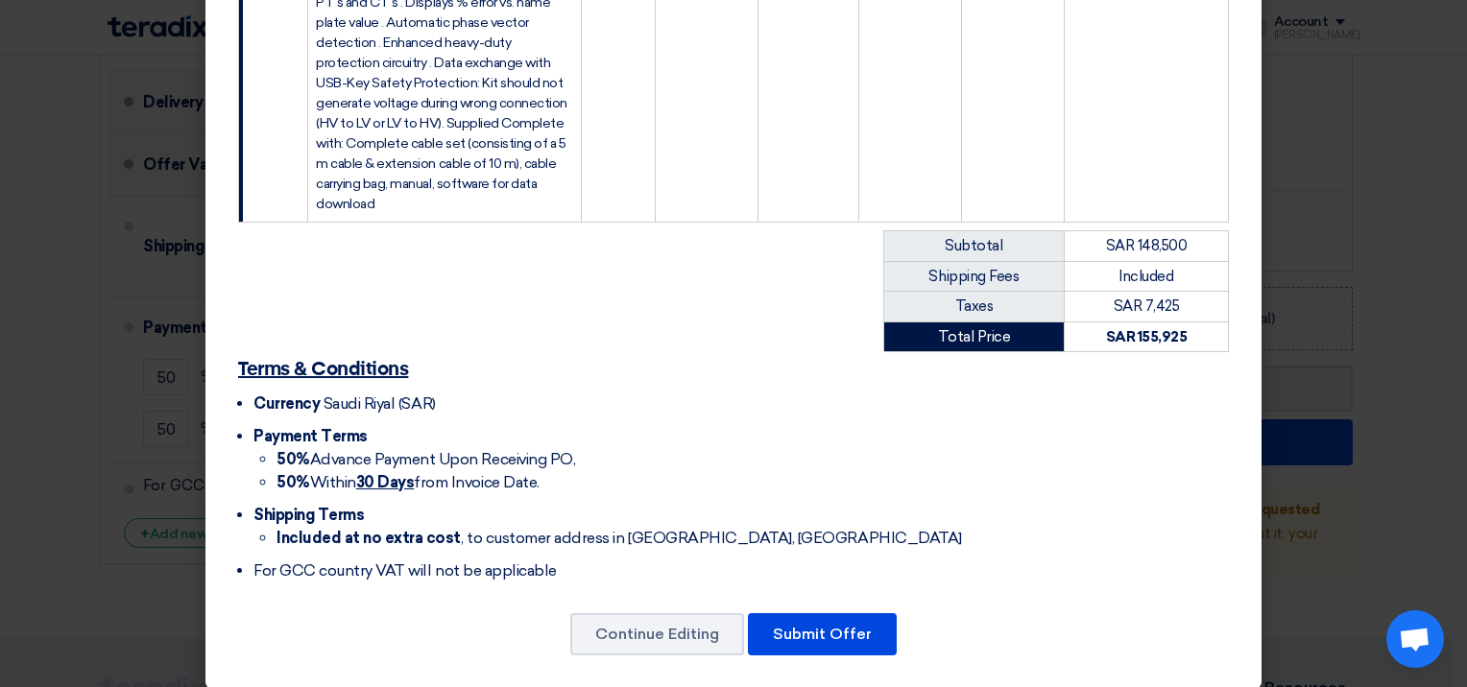
scroll to position [783, 0]
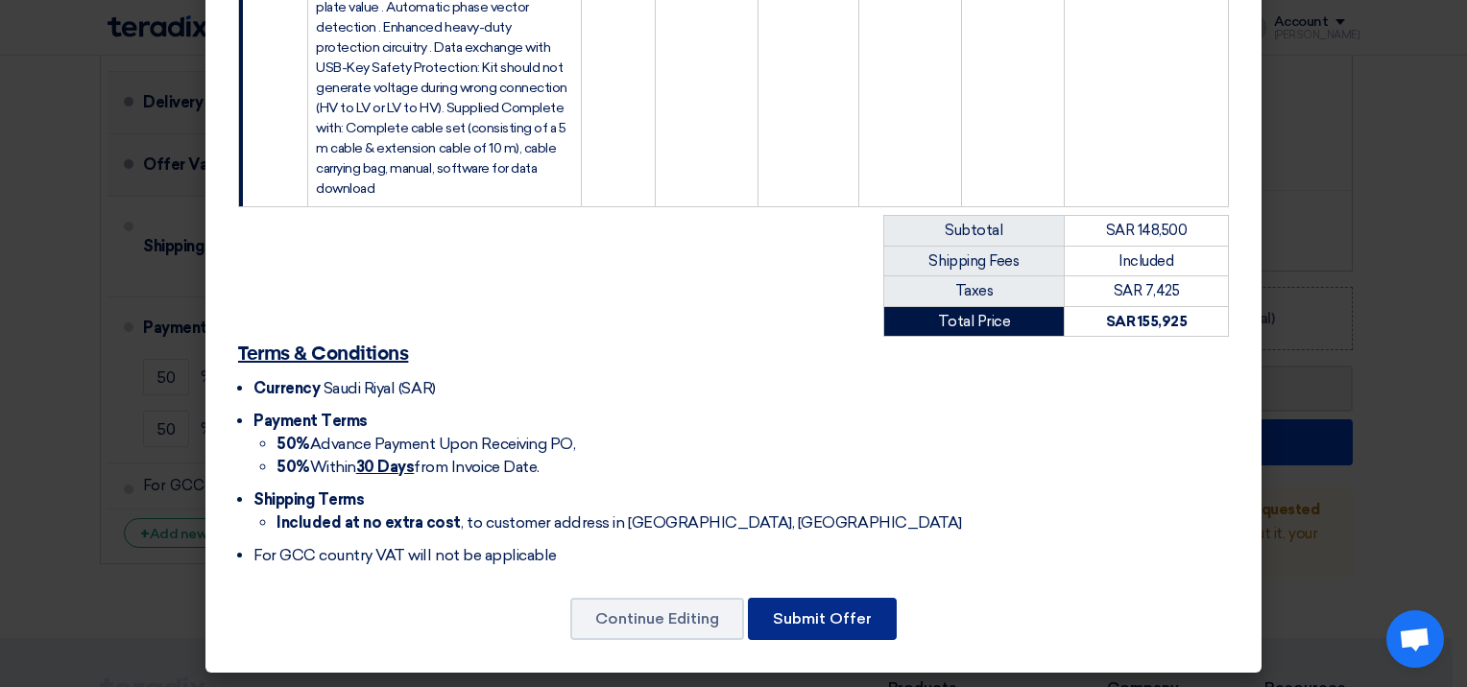
click at [842, 615] on button "Submit Offer" at bounding box center [822, 619] width 149 height 42
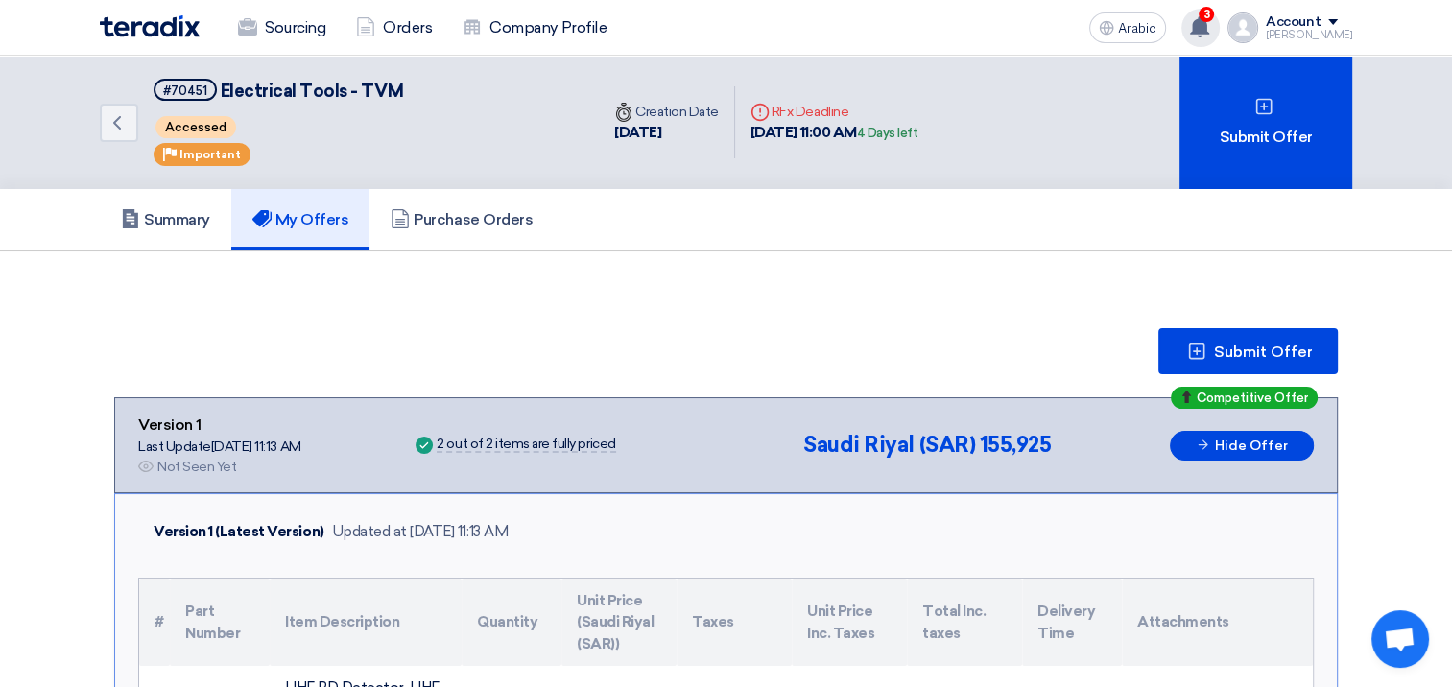
click at [1210, 27] on use at bounding box center [1199, 26] width 19 height 21
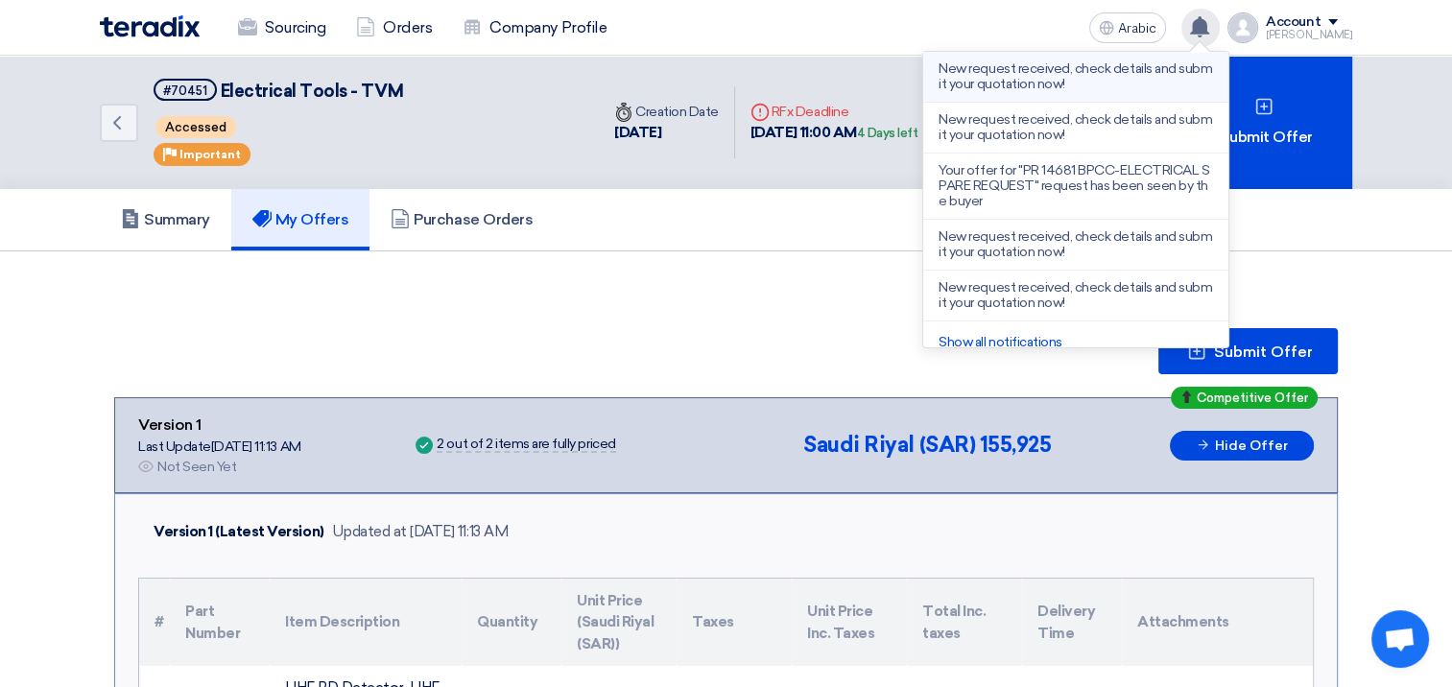
click at [1052, 81] on p "New request received, check details and submit your quotation now!" at bounding box center [1076, 76] width 275 height 31
